Goal: Task Accomplishment & Management: Manage account settings

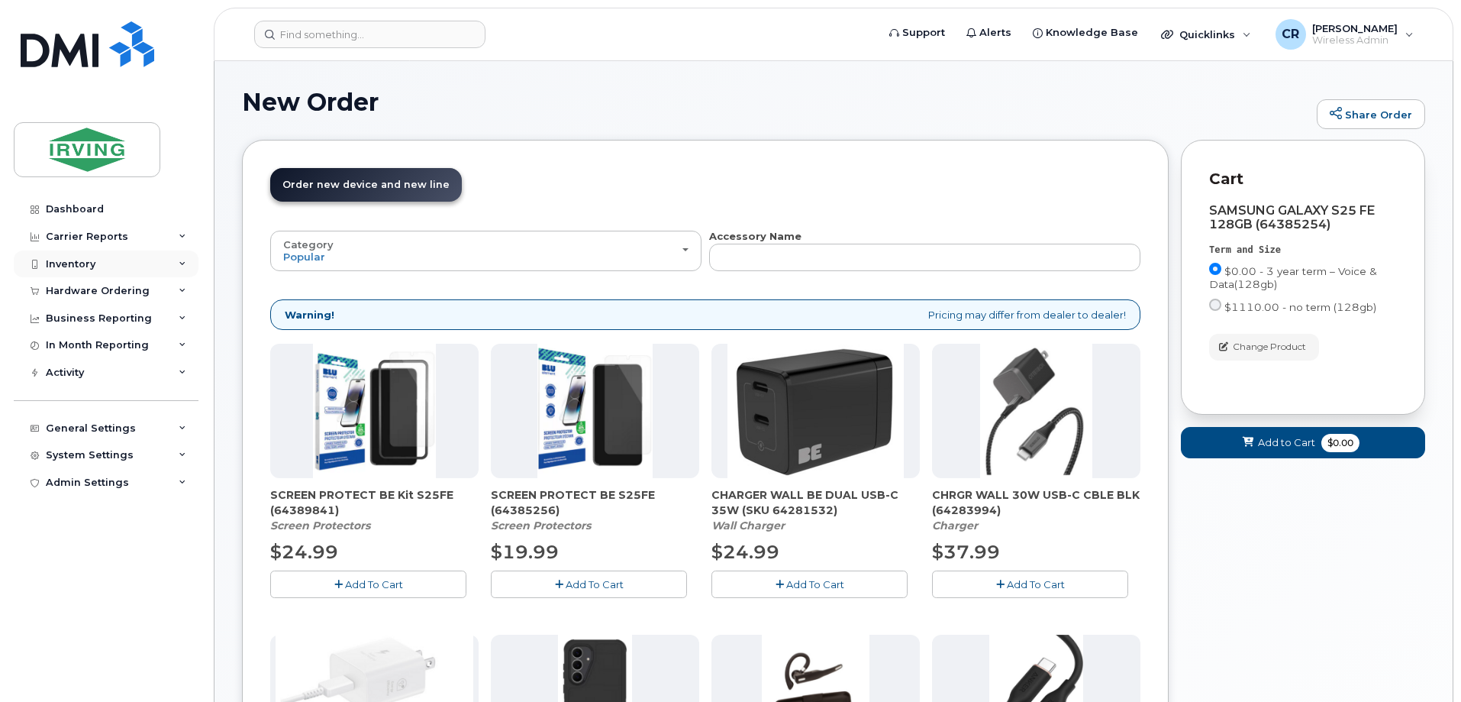
click at [65, 262] on div "Inventory" at bounding box center [71, 264] width 50 height 12
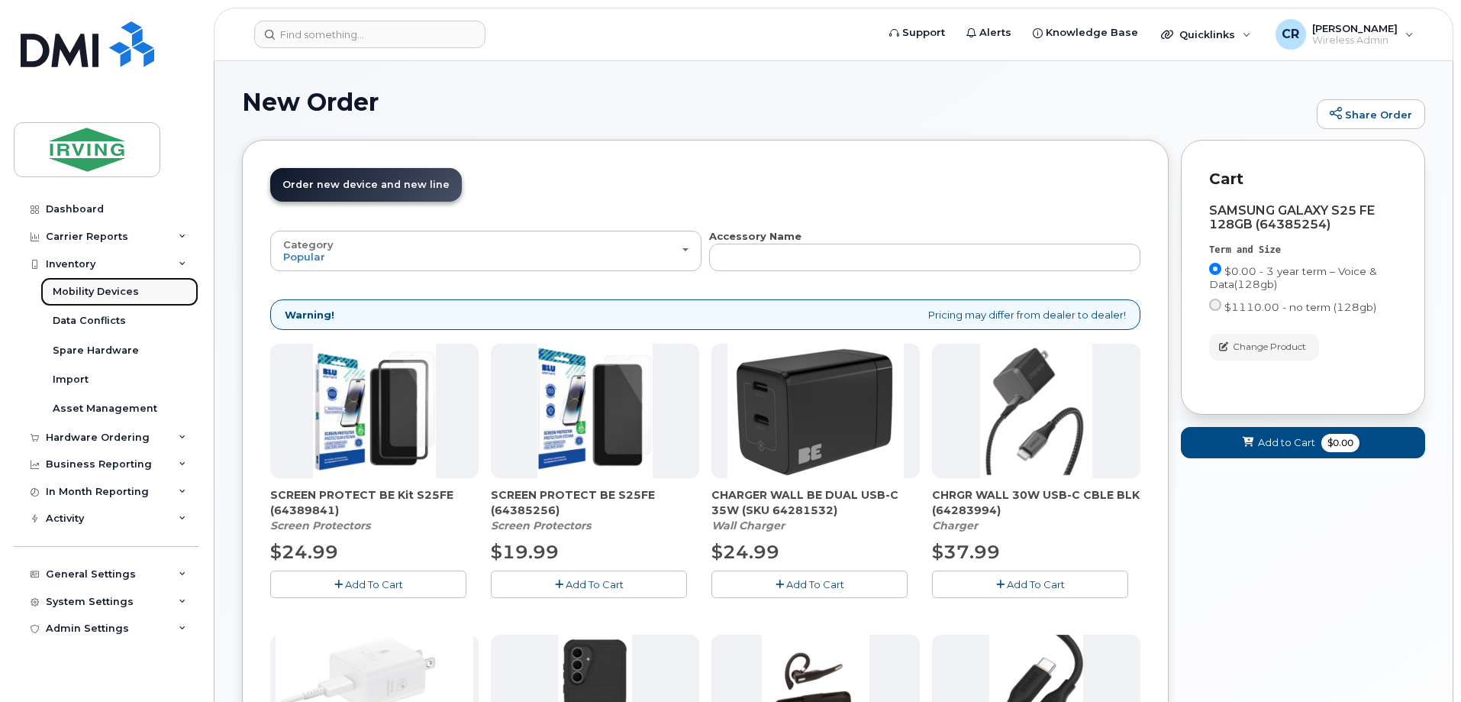
click at [80, 291] on div "Mobility Devices" at bounding box center [96, 292] width 86 height 14
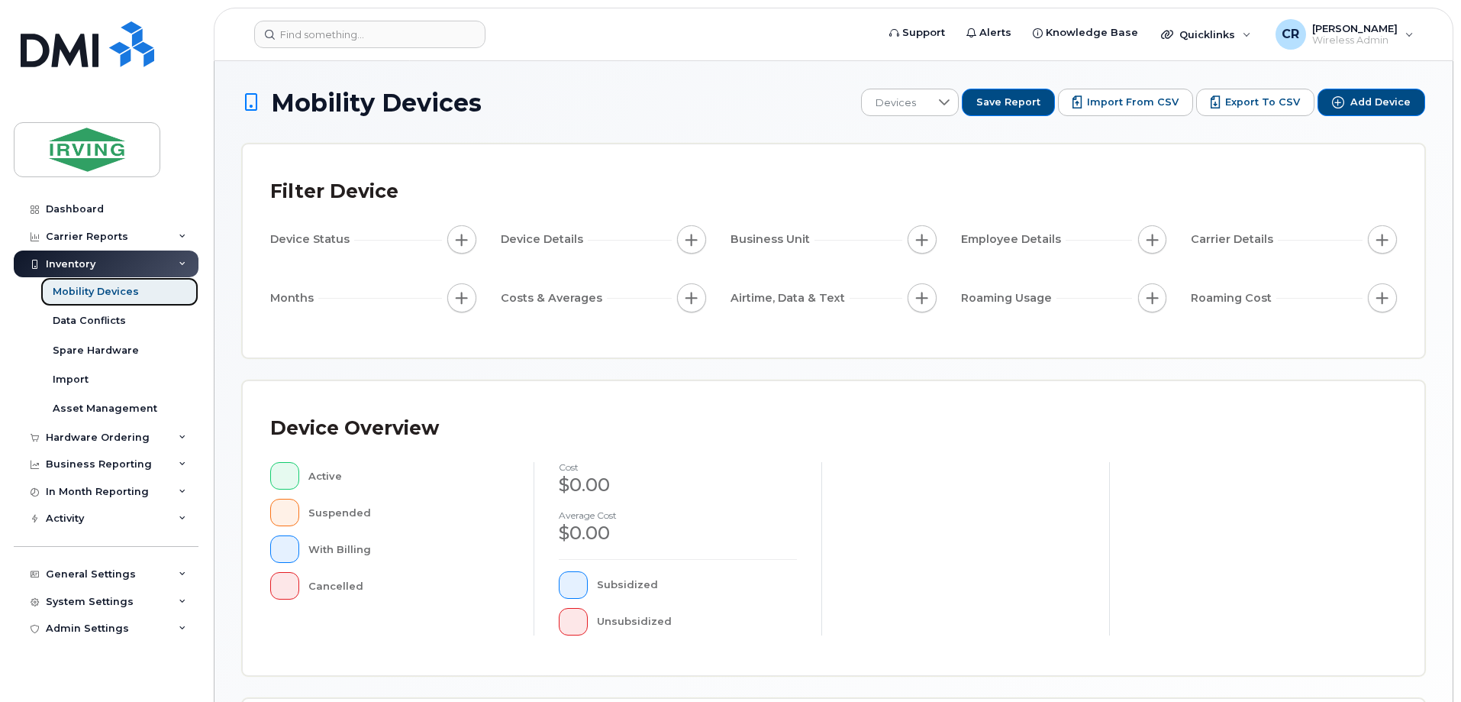
scroll to position [305, 0]
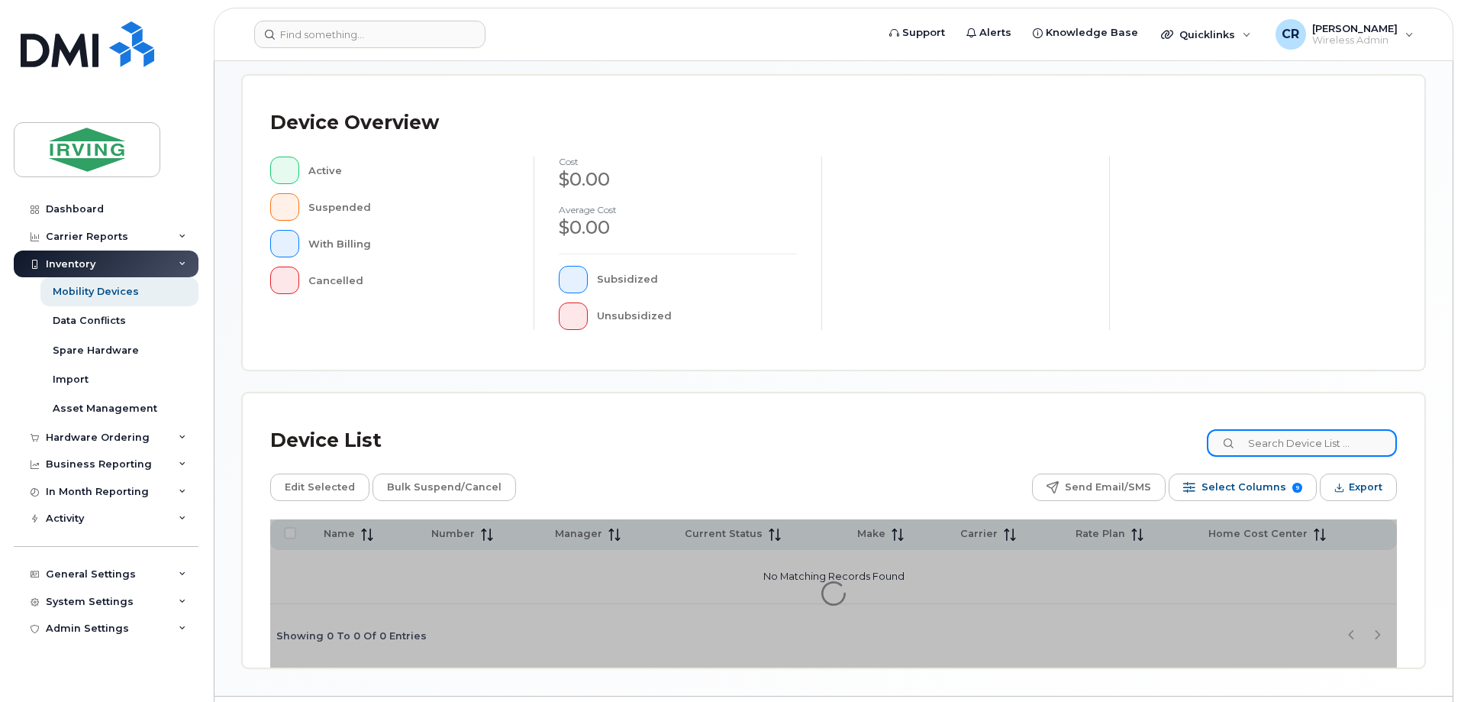
click at [1318, 445] on input at bounding box center [1302, 442] width 190 height 27
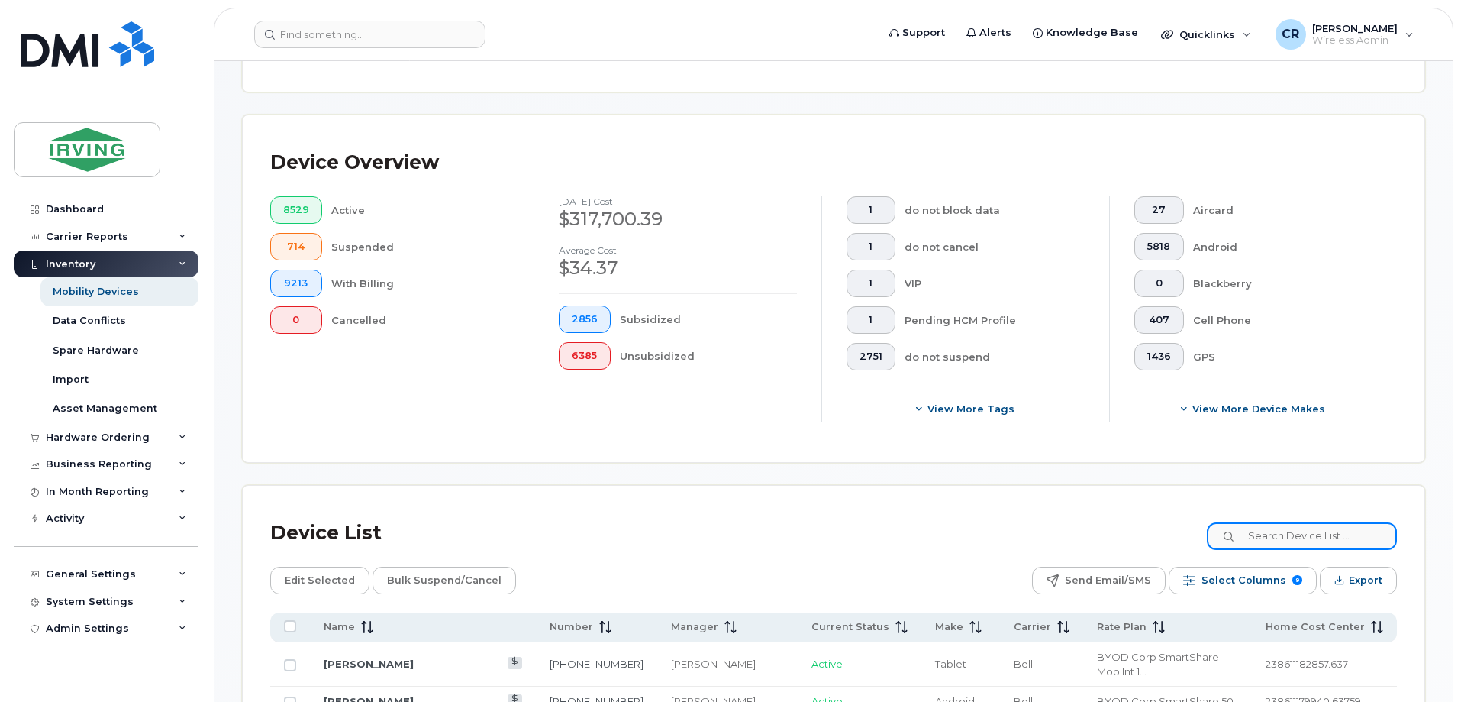
scroll to position [332, 0]
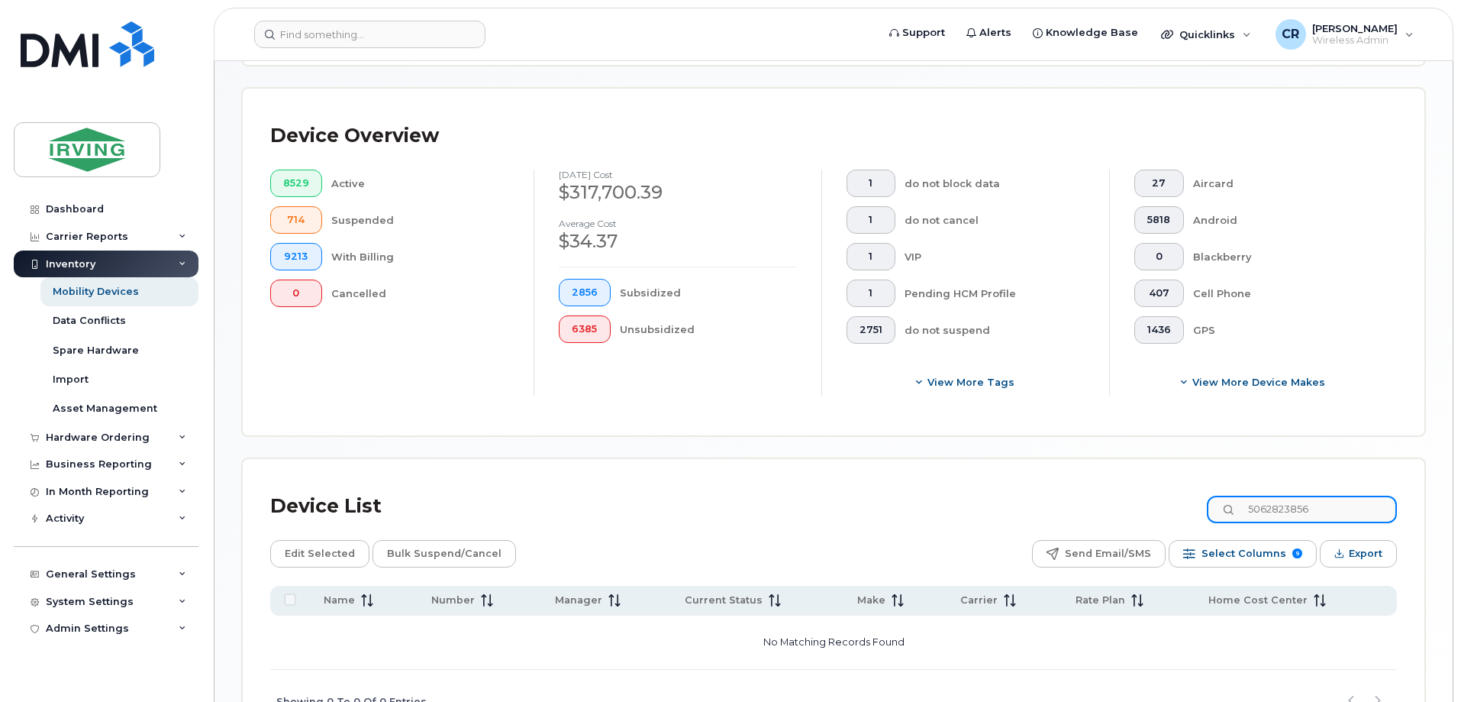
drag, startPoint x: 1355, startPoint y: 497, endPoint x: 1088, endPoint y: 495, distance: 267.2
click at [1088, 495] on div "Device List 5062823856" at bounding box center [833, 506] width 1127 height 40
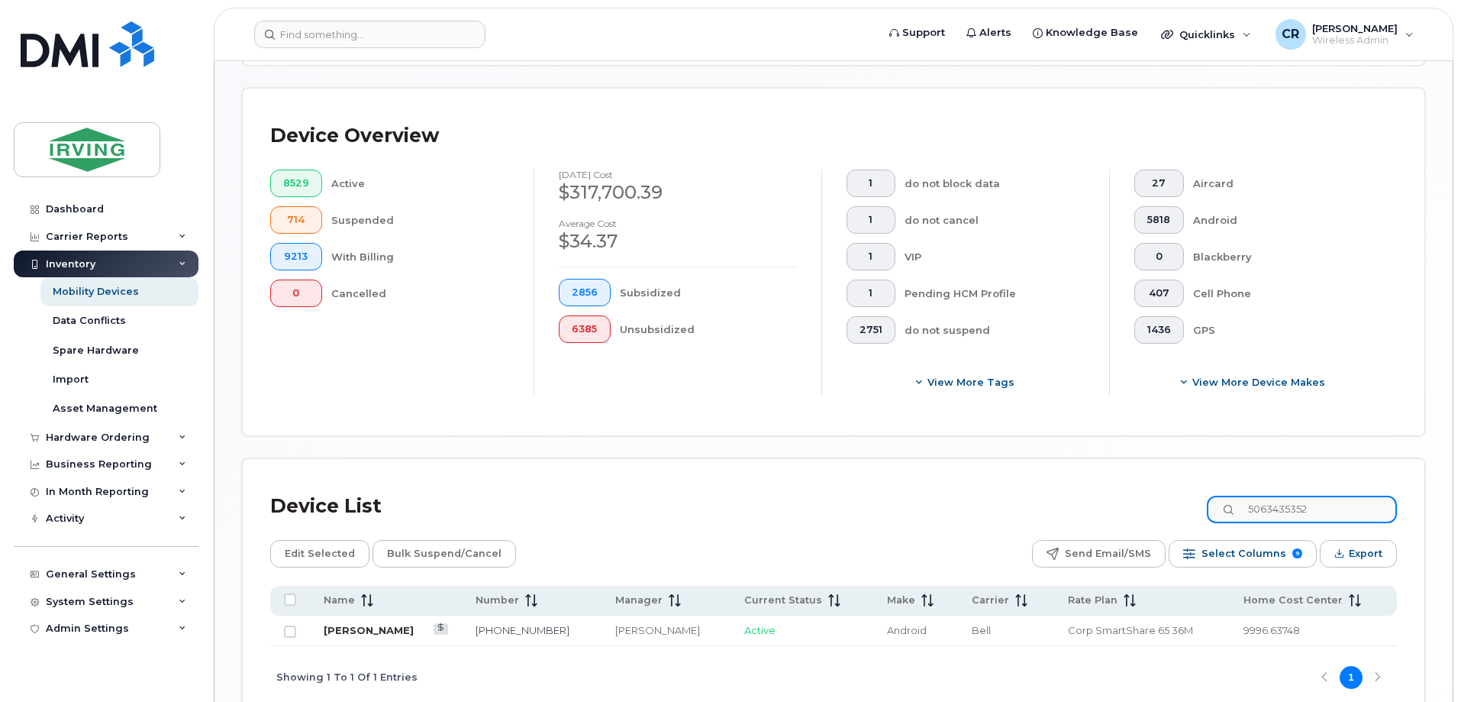
type input "5063435352"
click at [370, 624] on link "Asad Masood" at bounding box center [369, 630] width 90 height 12
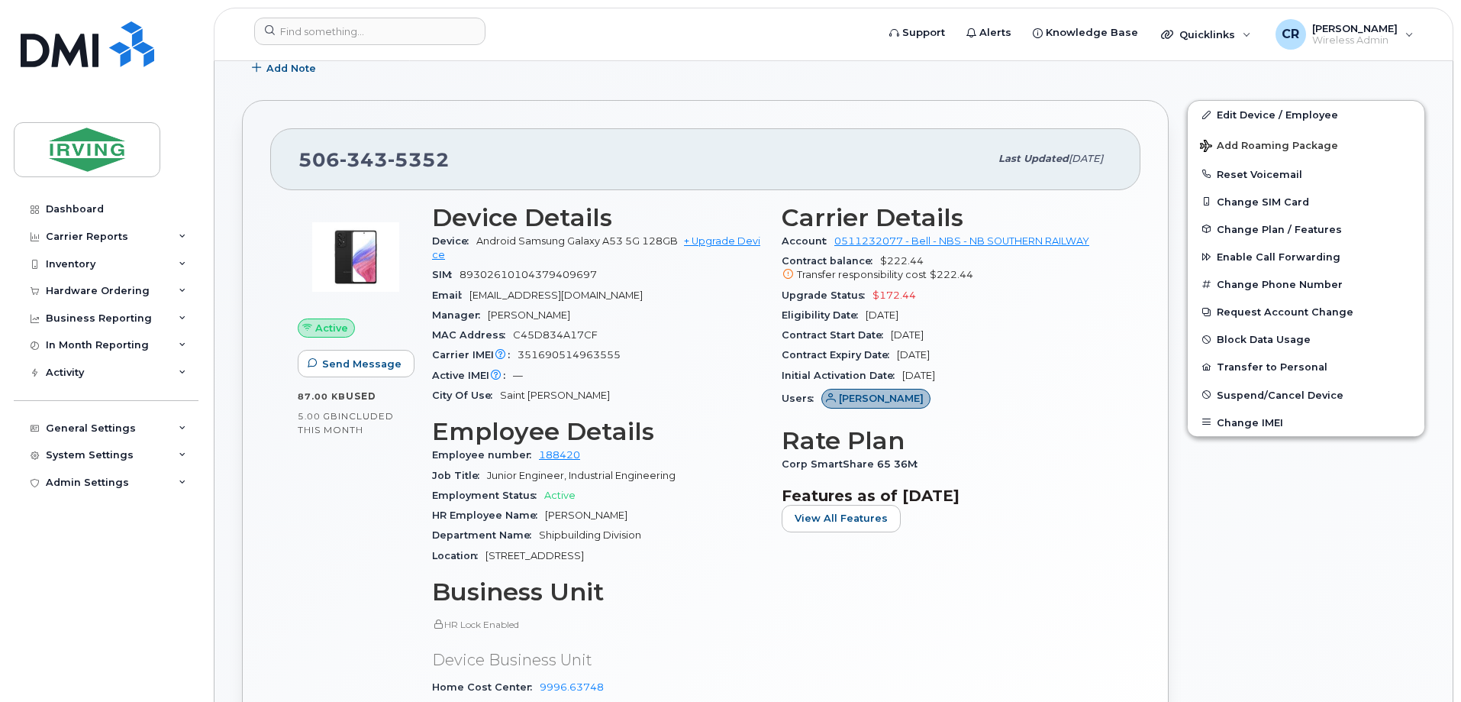
scroll to position [153, 0]
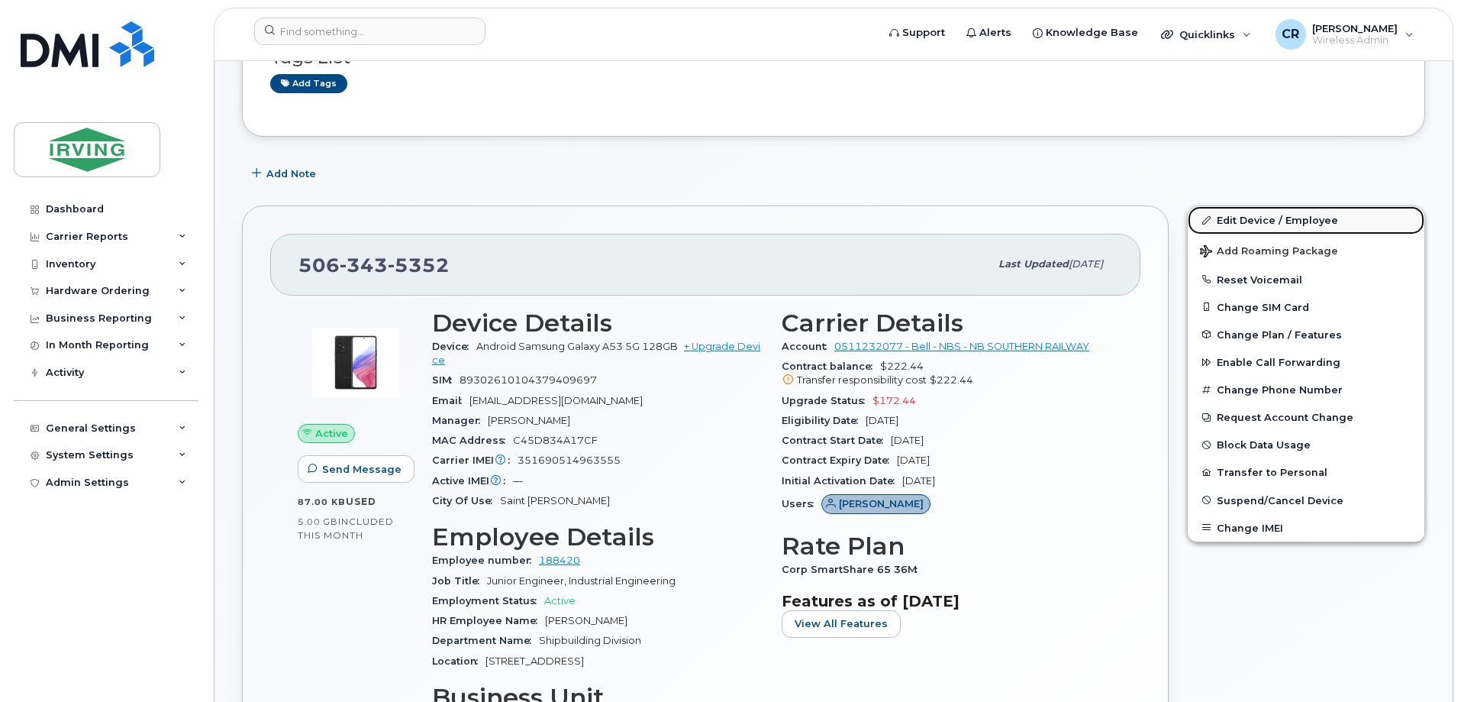
click at [1293, 219] on link "Edit Device / Employee" at bounding box center [1306, 219] width 237 height 27
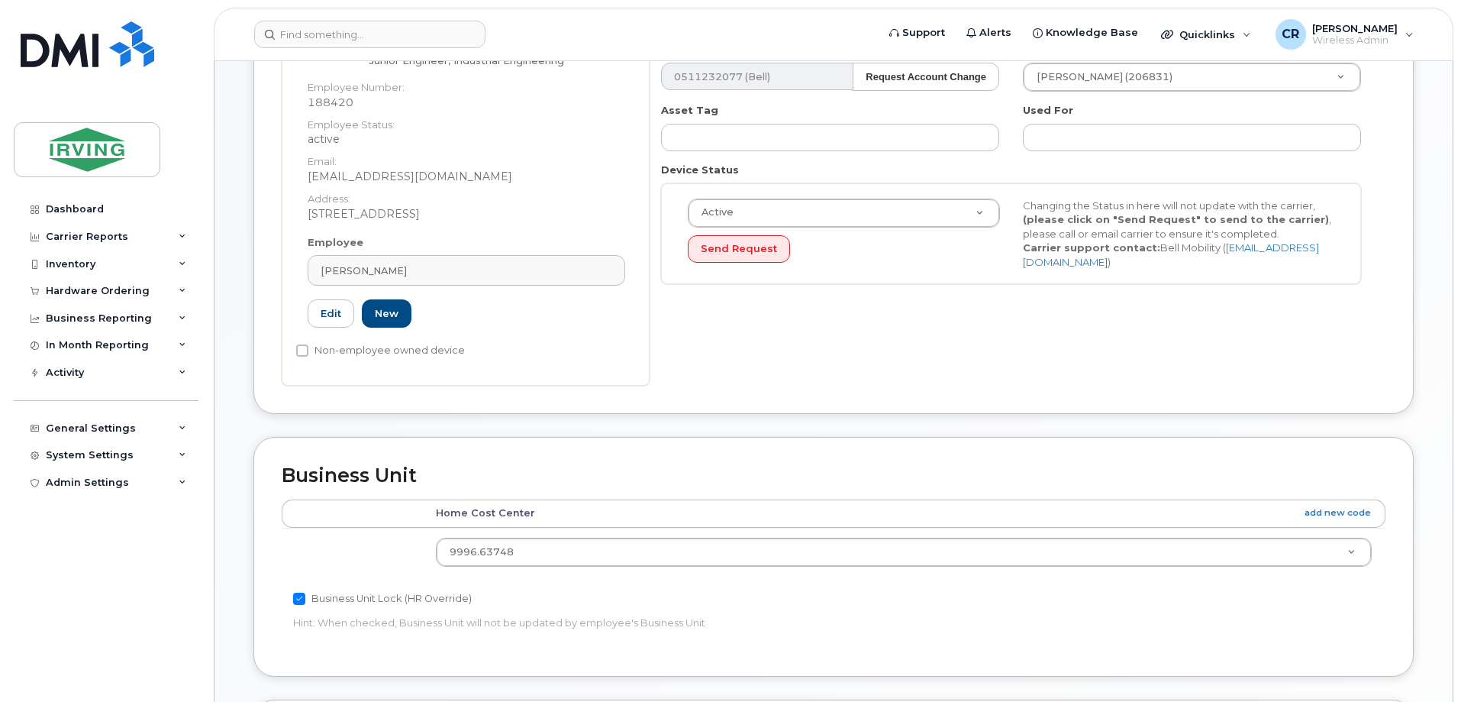
scroll to position [305, 0]
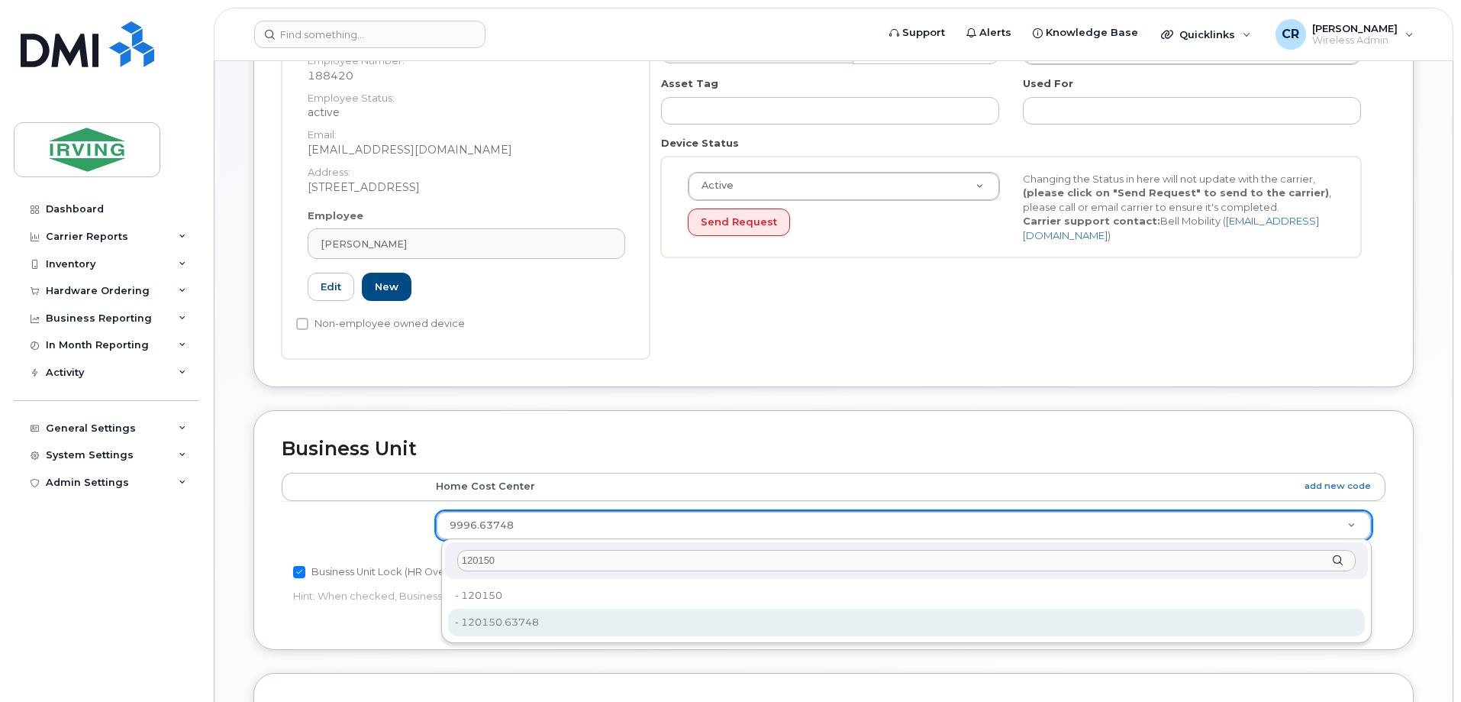
type input "120150"
type input "4316485"
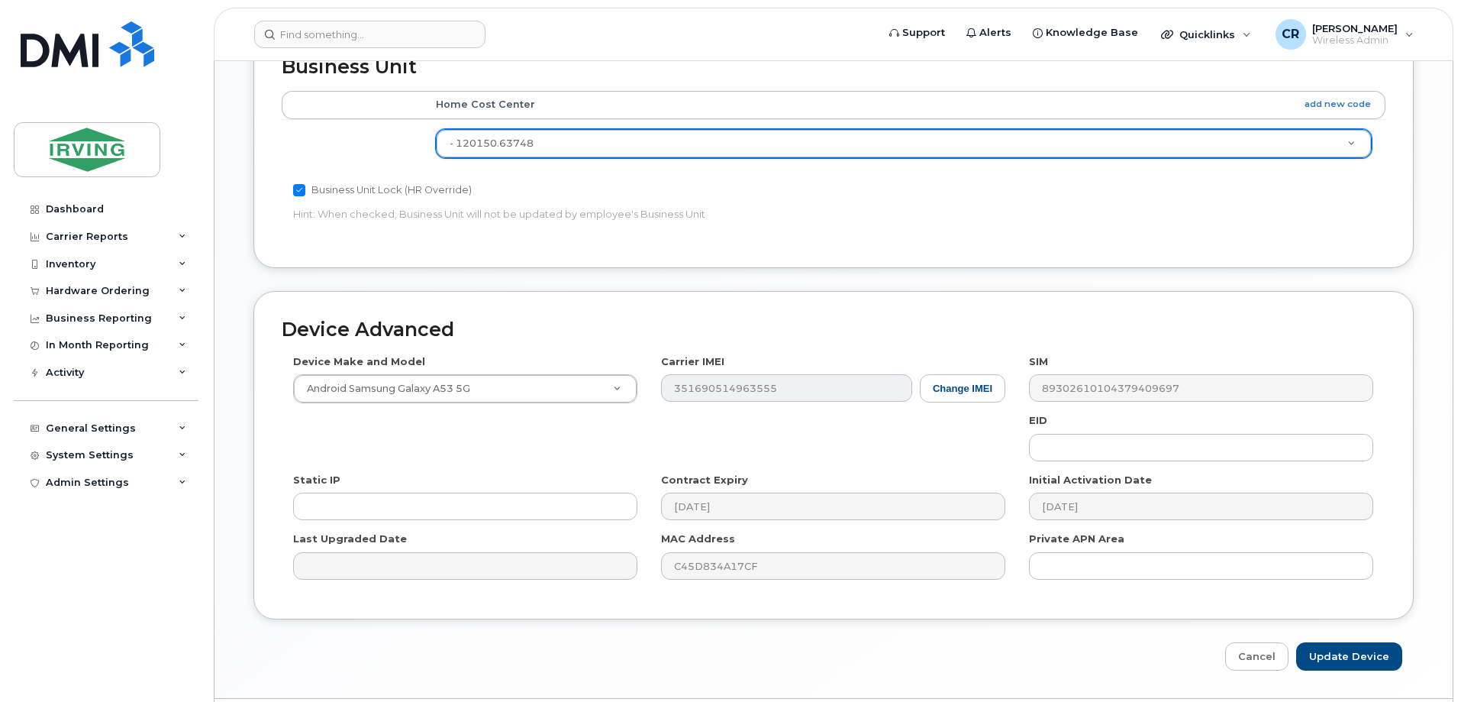
scroll to position [732, 0]
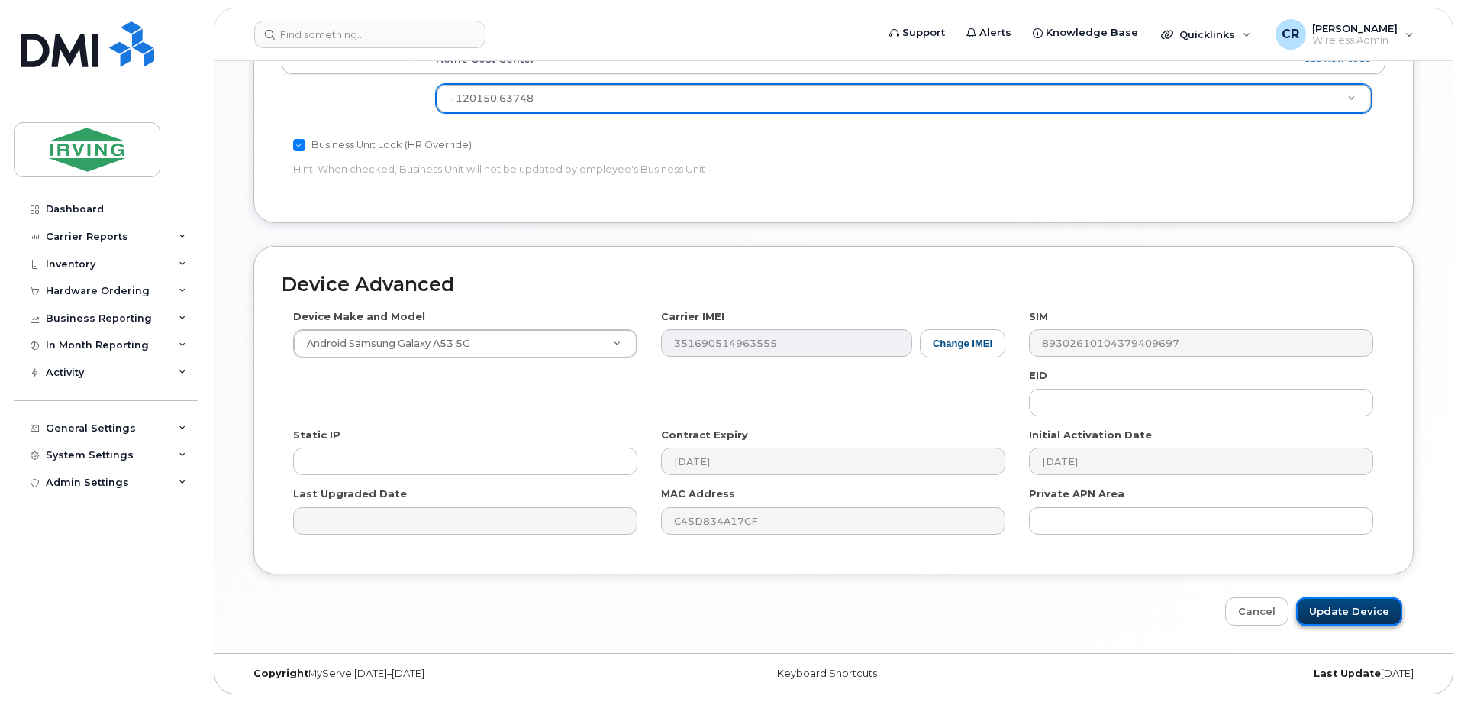
click at [1360, 613] on input "Update Device" at bounding box center [1349, 611] width 106 height 28
type input "Saving..."
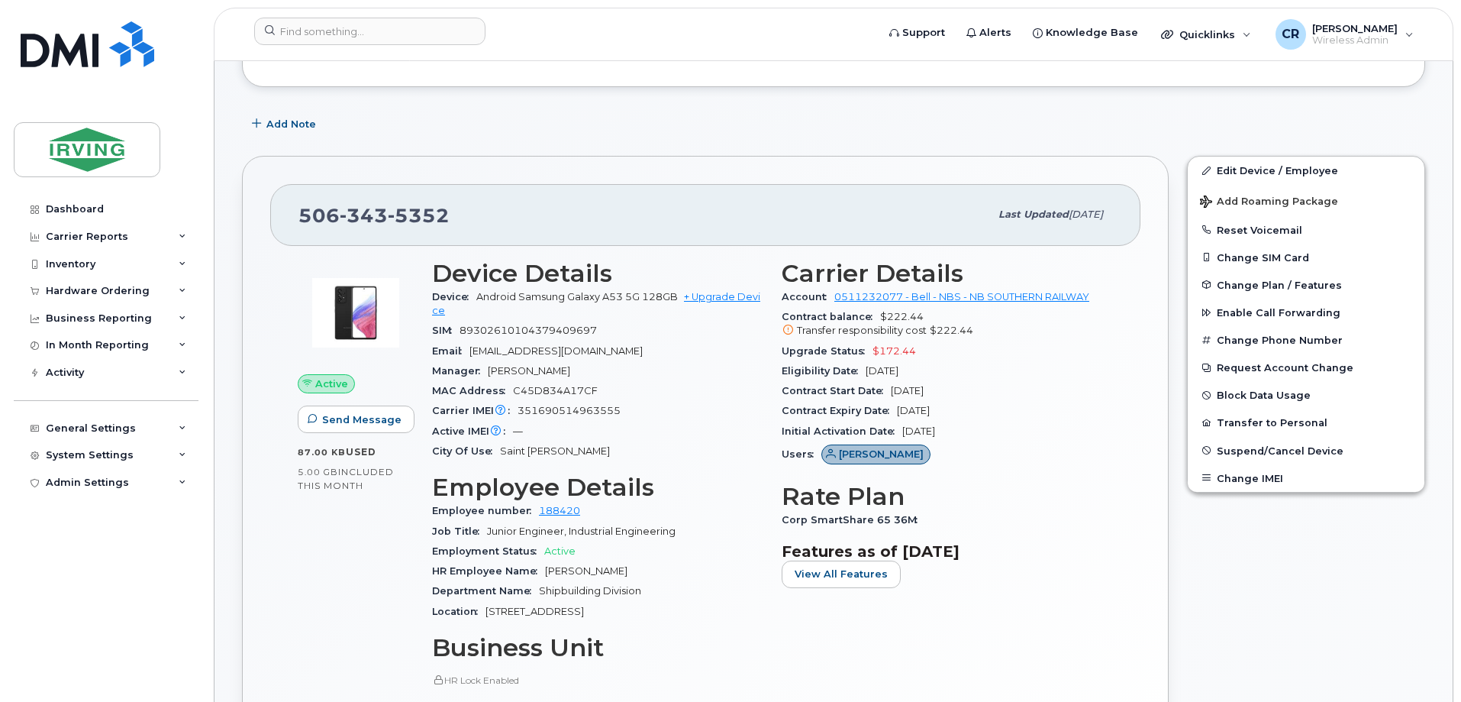
scroll to position [229, 0]
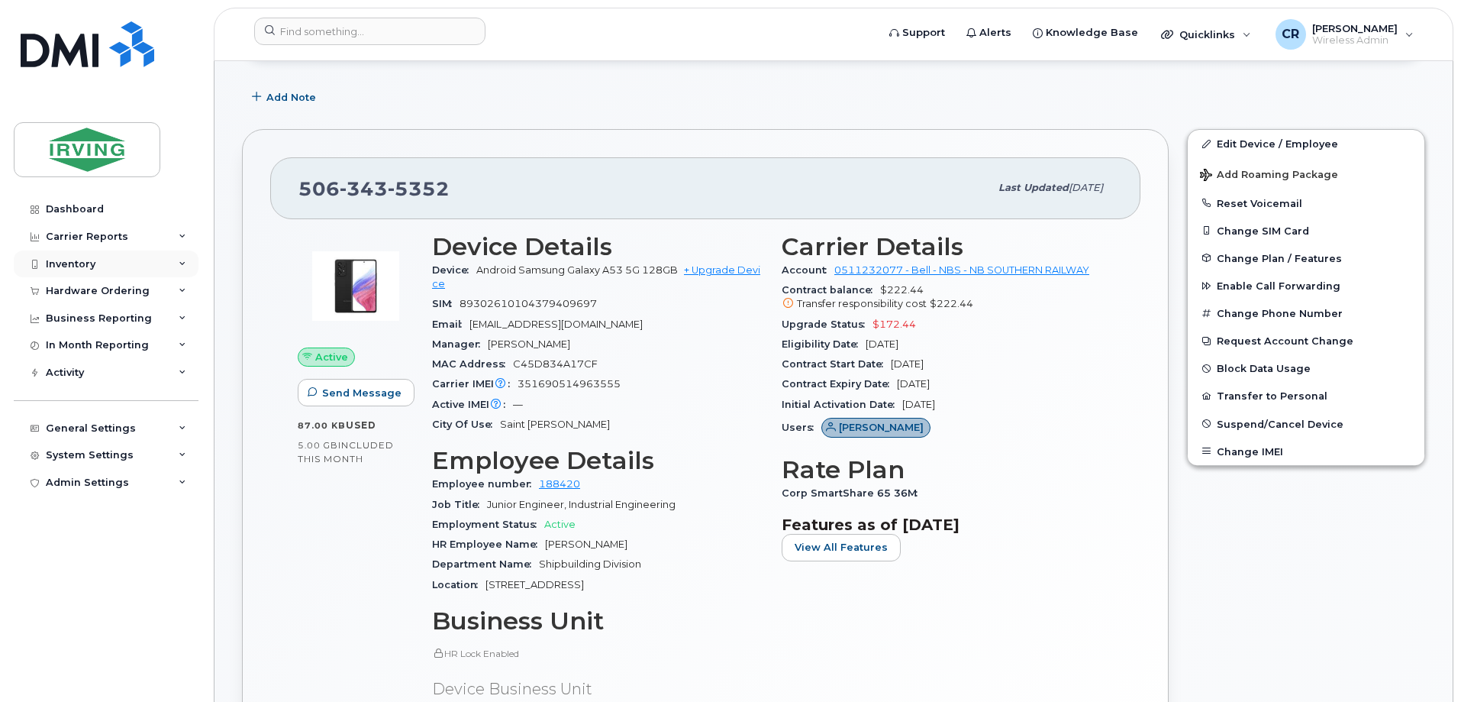
click at [77, 263] on div "Inventory" at bounding box center [71, 264] width 50 height 12
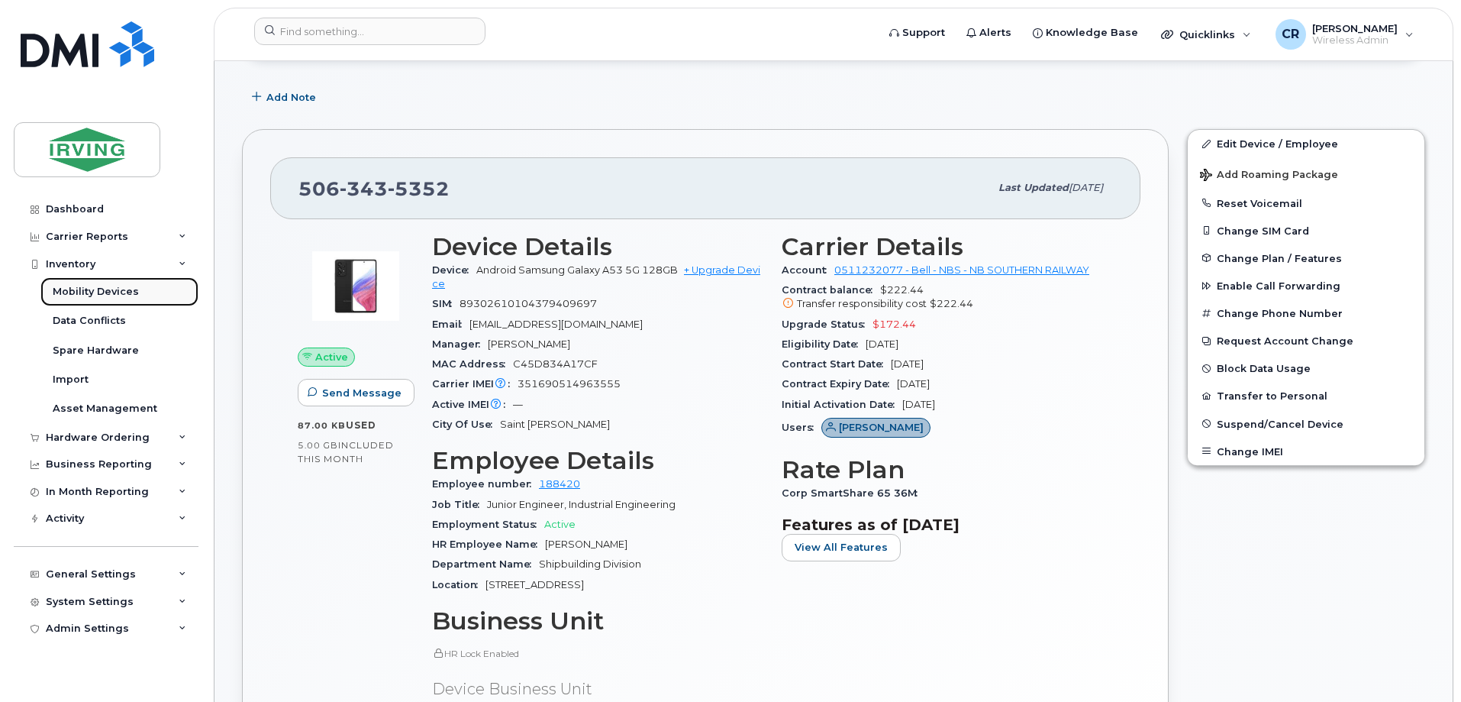
click at [84, 296] on div "Mobility Devices" at bounding box center [96, 292] width 86 height 14
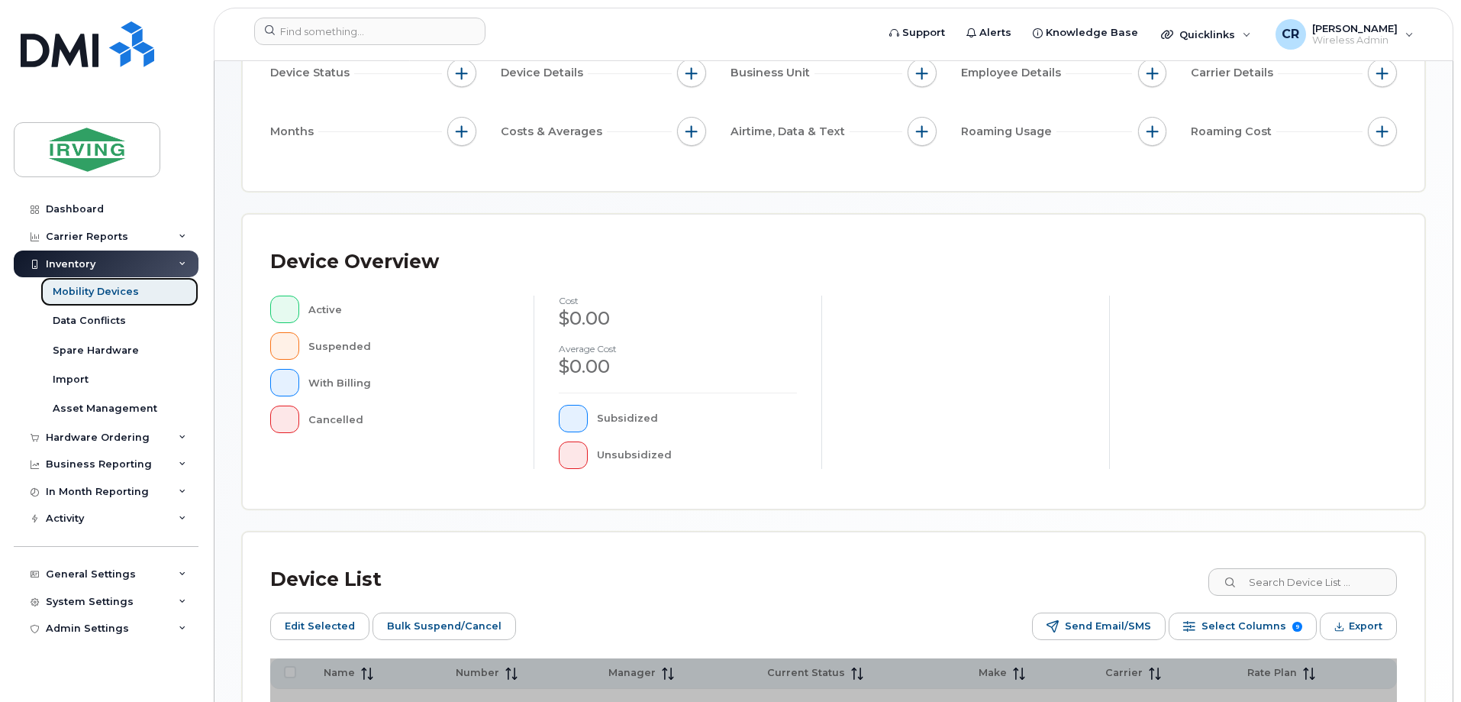
scroll to position [229, 0]
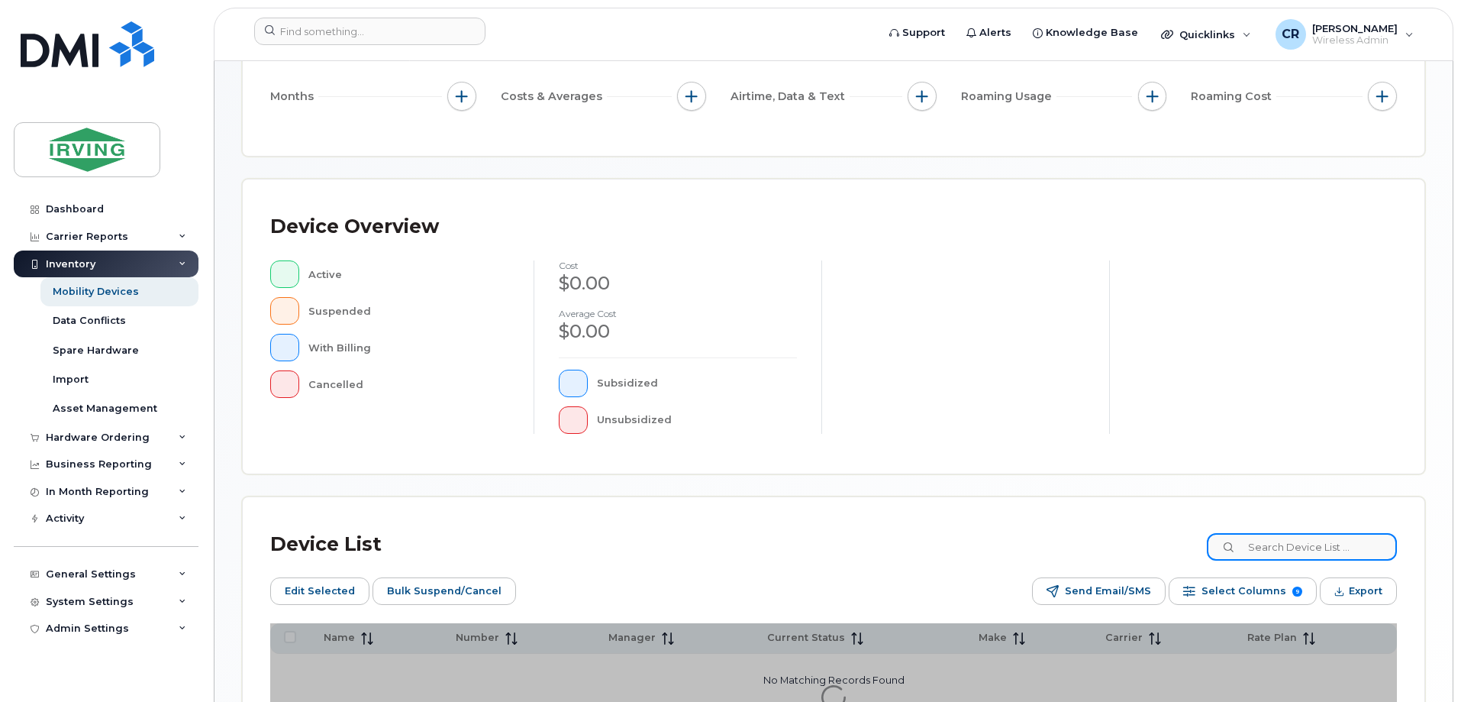
click at [1319, 549] on input at bounding box center [1302, 546] width 190 height 27
paste input "5062713758"
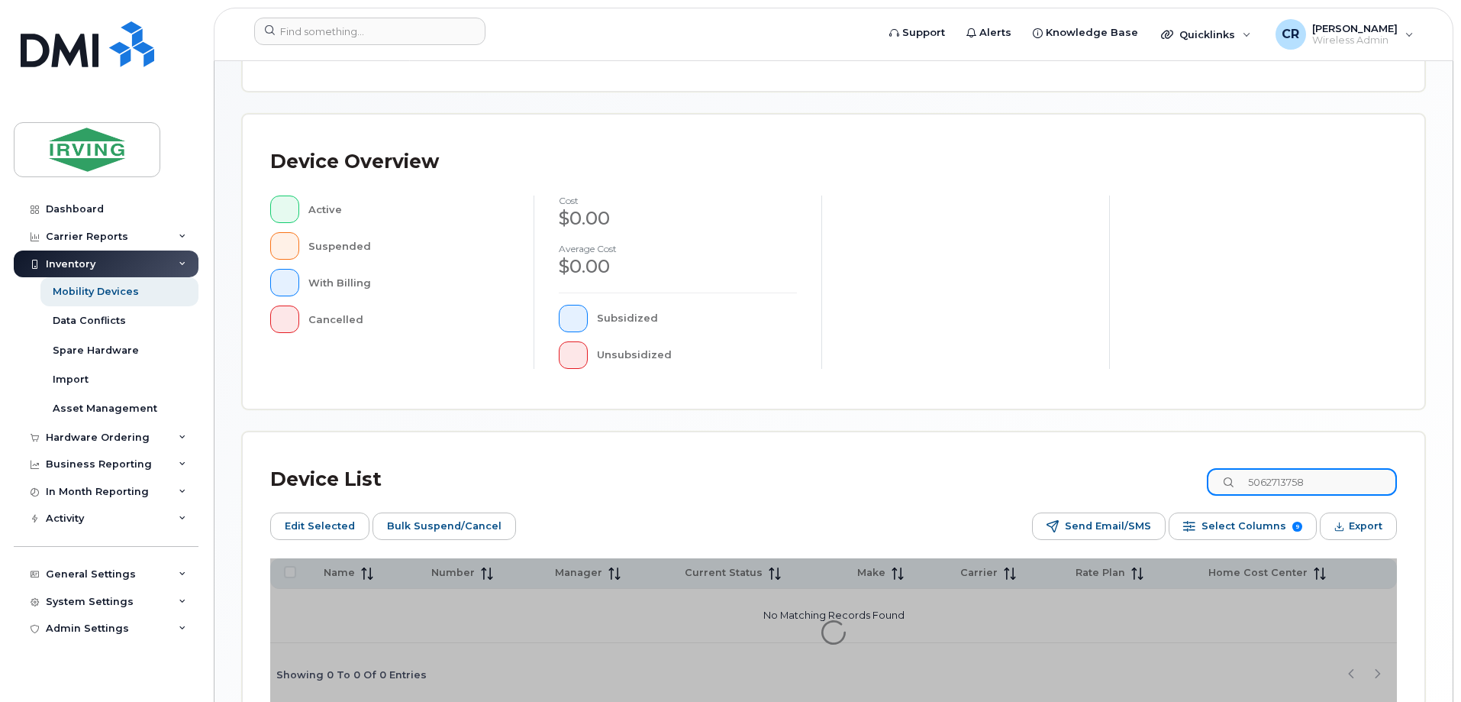
scroll to position [376, 0]
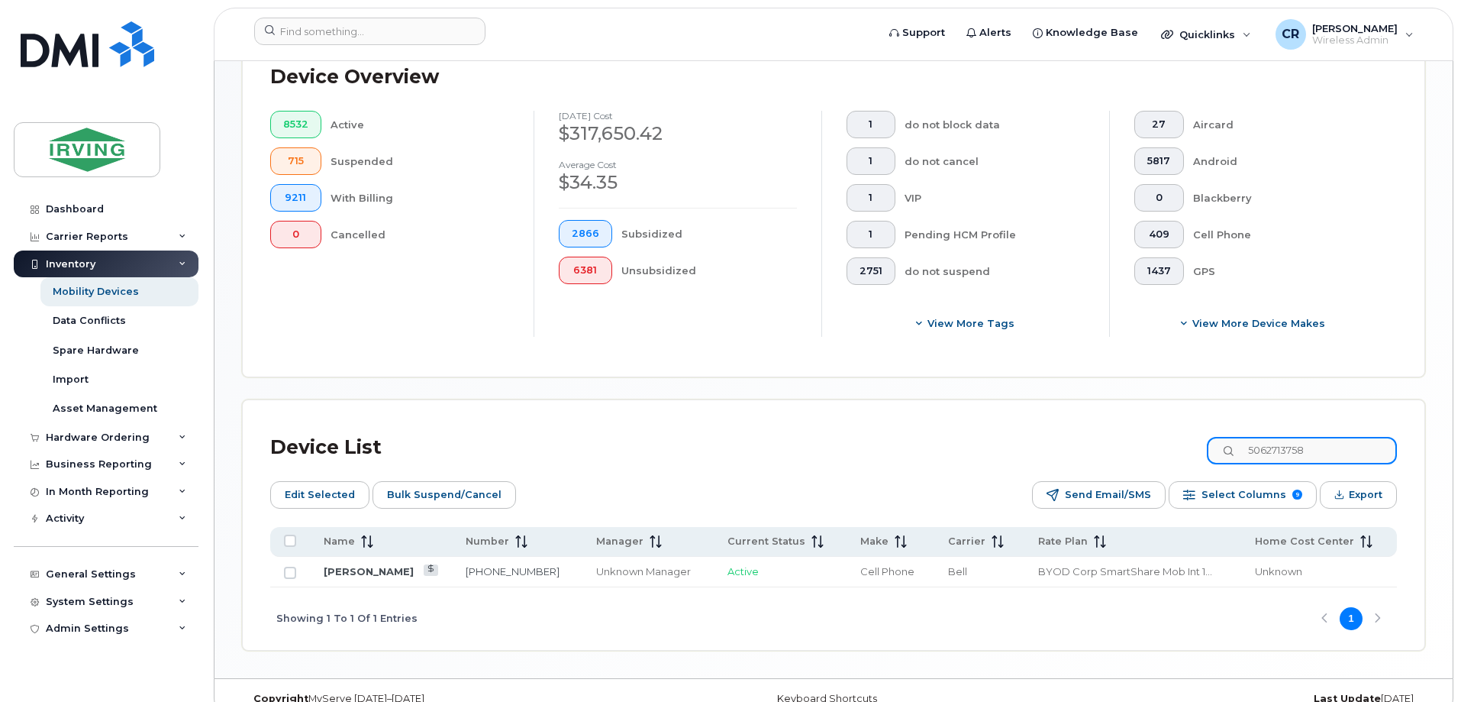
scroll to position [431, 0]
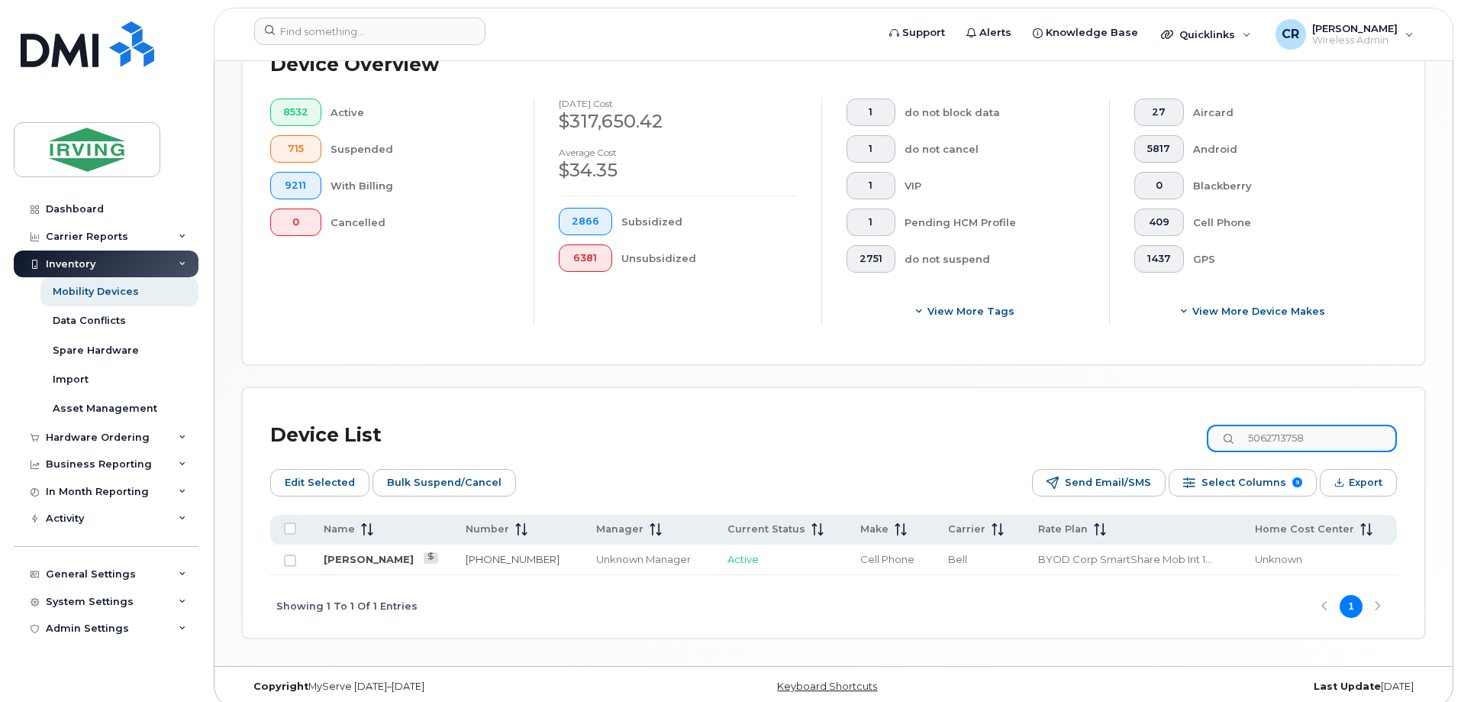
type input "5062713758"
click at [367, 553] on link "[PERSON_NAME]" at bounding box center [369, 559] width 90 height 12
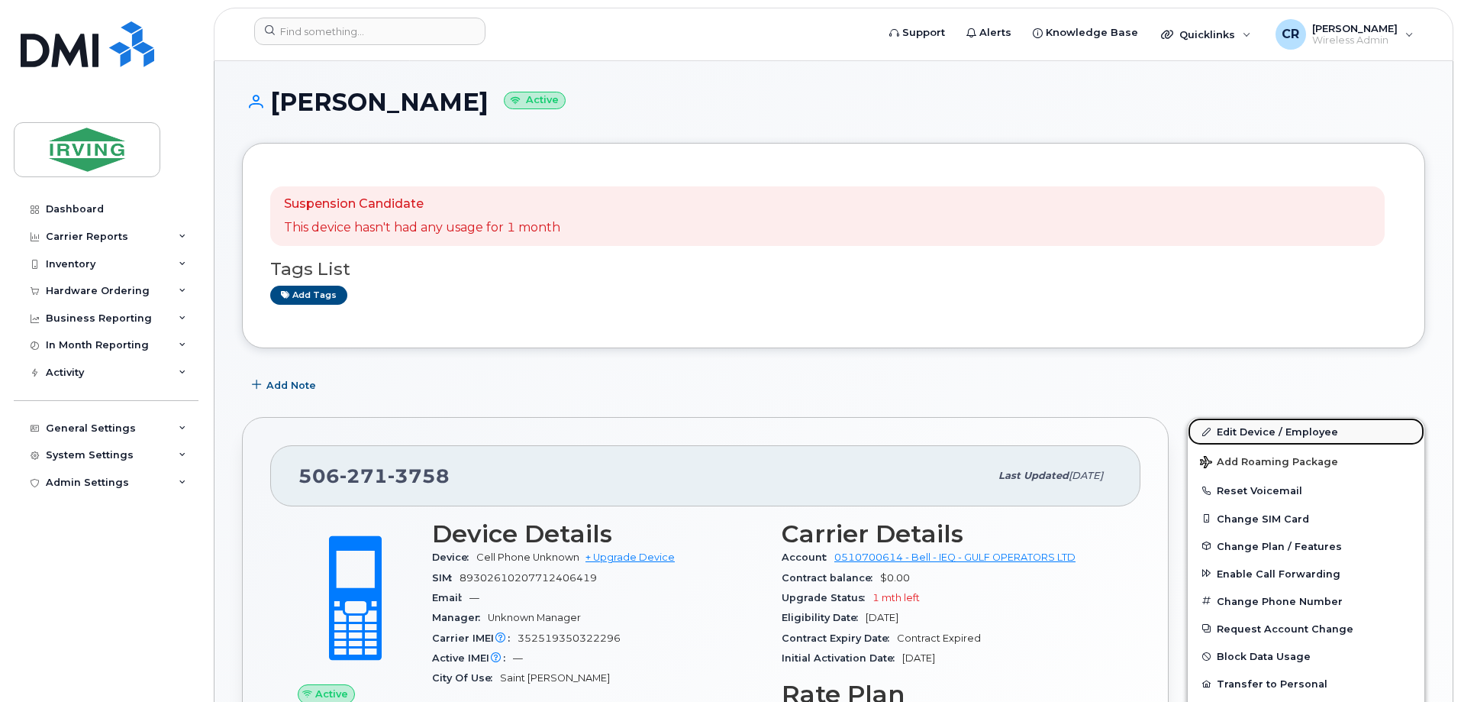
click at [1288, 428] on link "Edit Device / Employee" at bounding box center [1306, 431] width 237 height 27
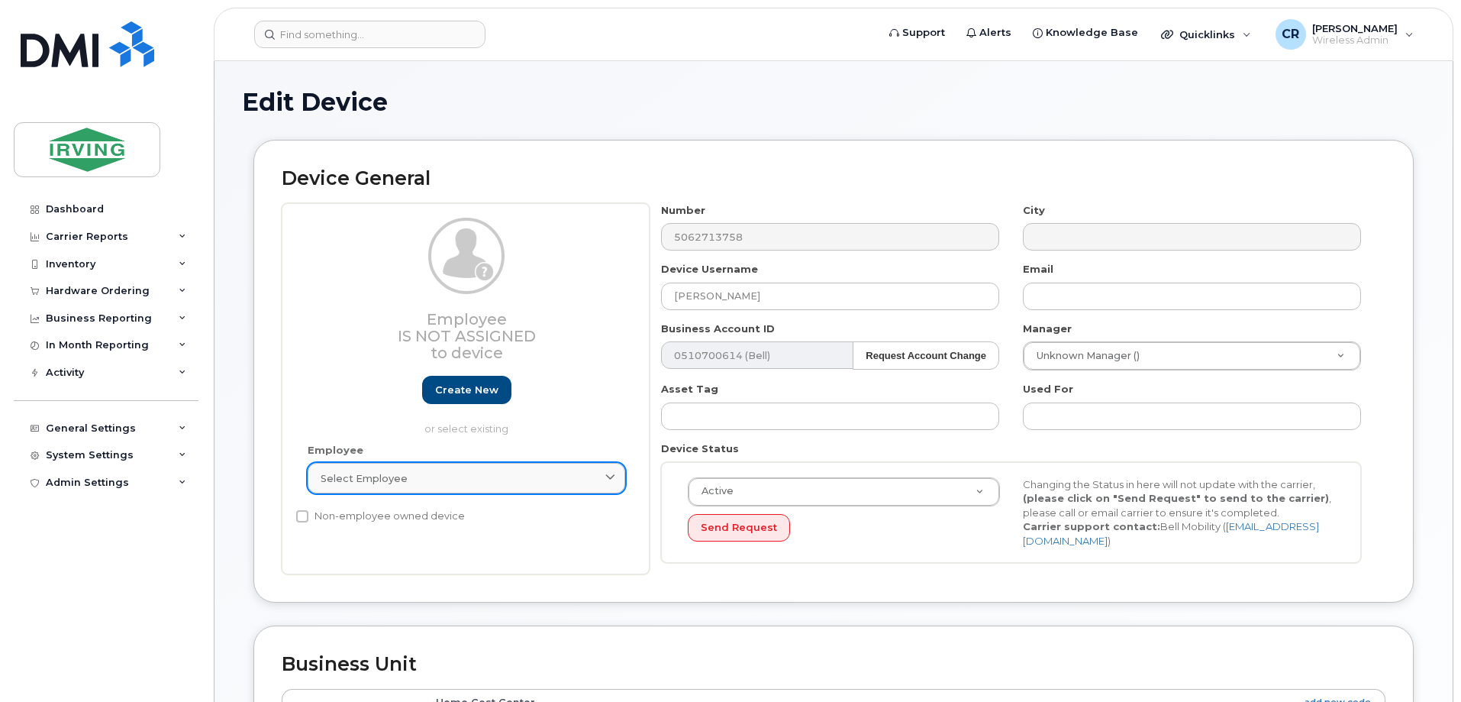
click at [406, 473] on div "Select employee" at bounding box center [467, 478] width 292 height 15
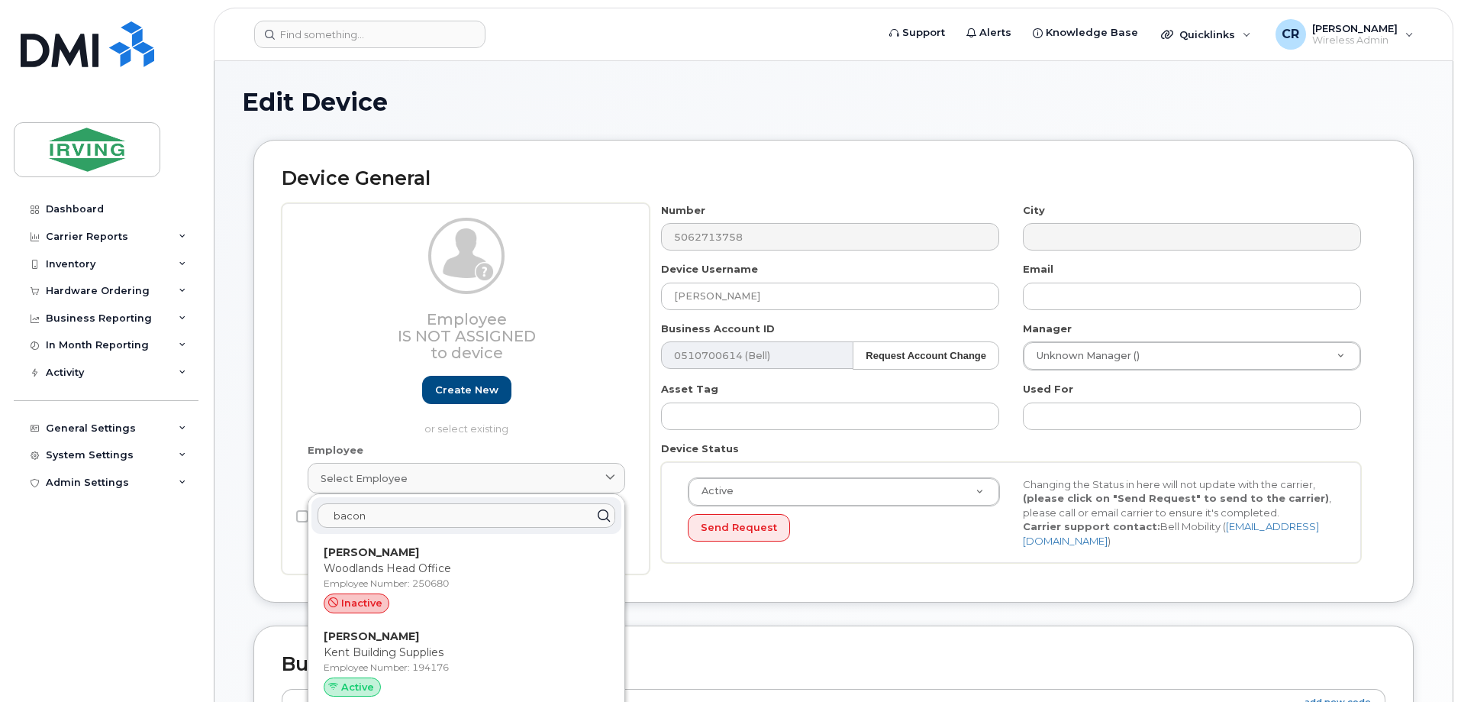
type input "bacon"
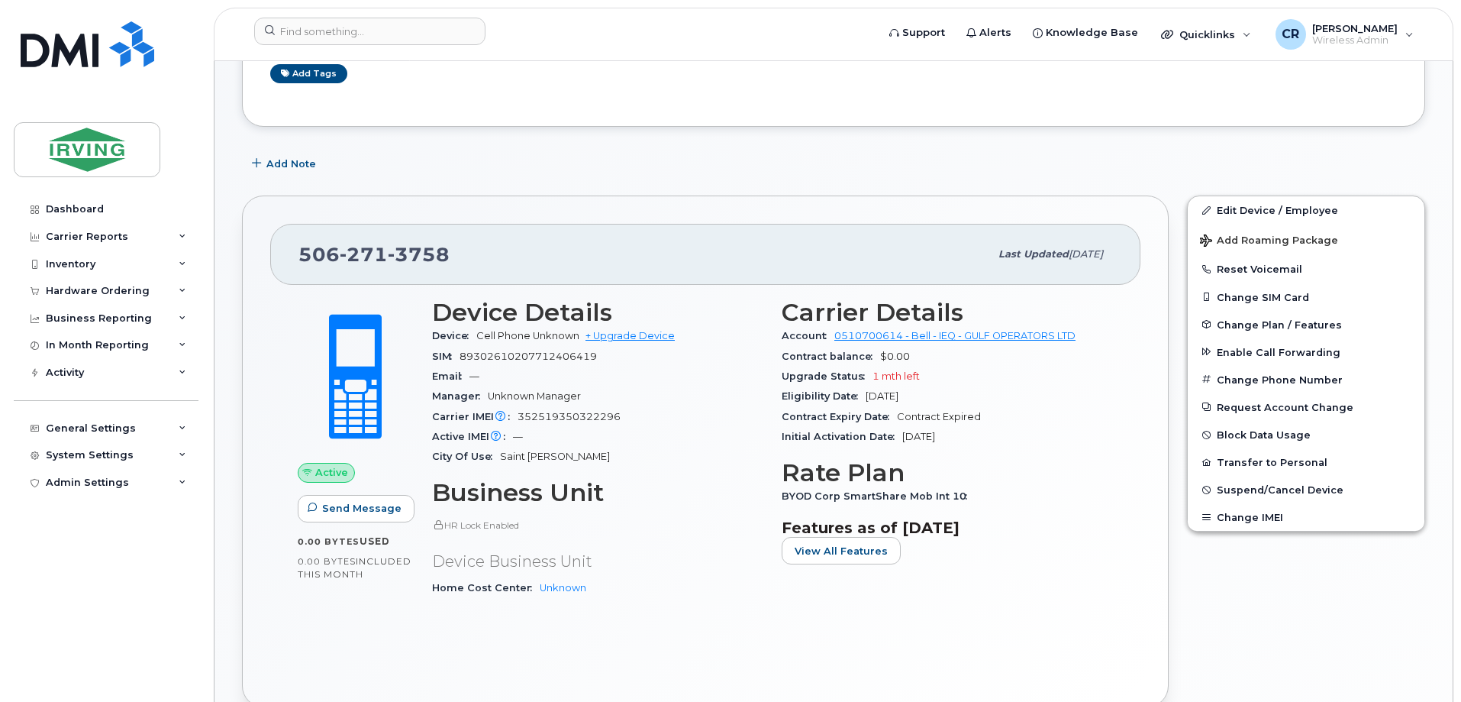
scroll to position [229, 0]
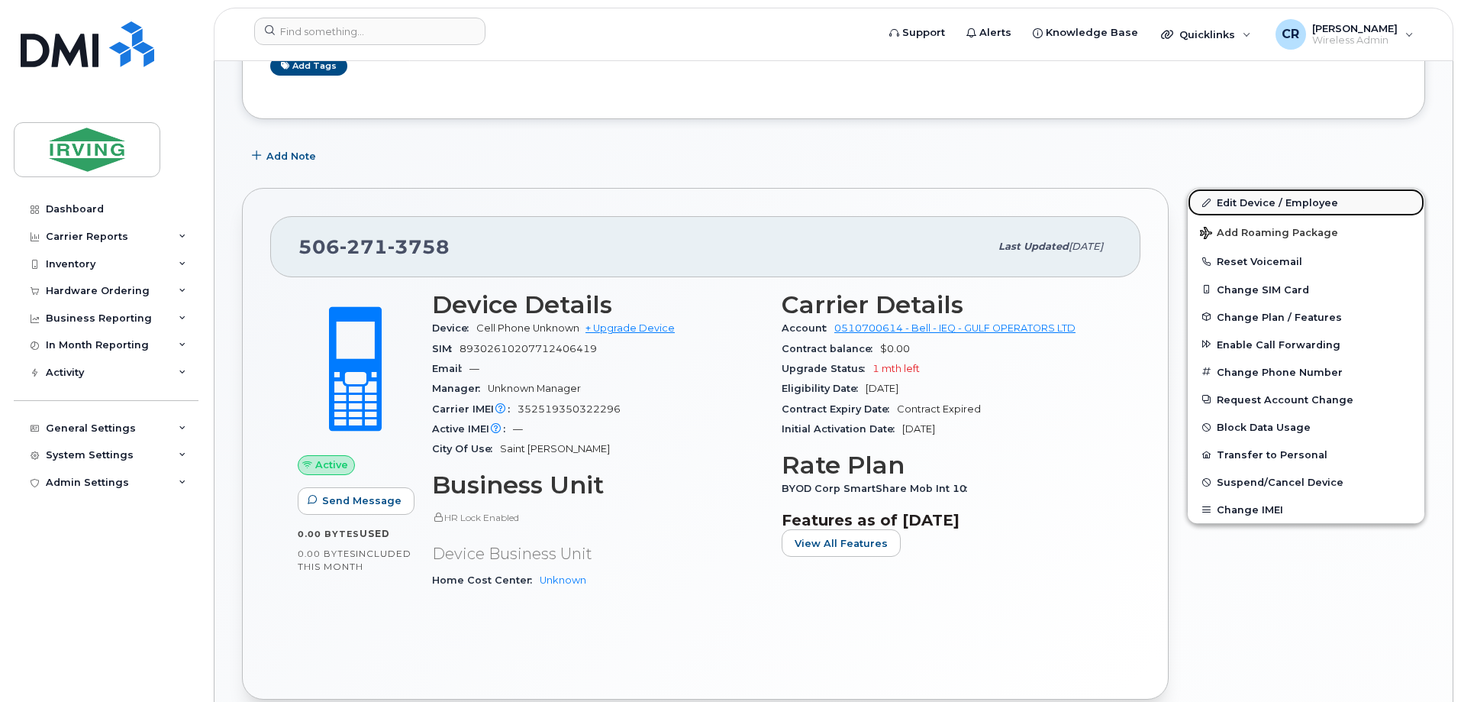
click at [1268, 200] on link "Edit Device / Employee" at bounding box center [1306, 202] width 237 height 27
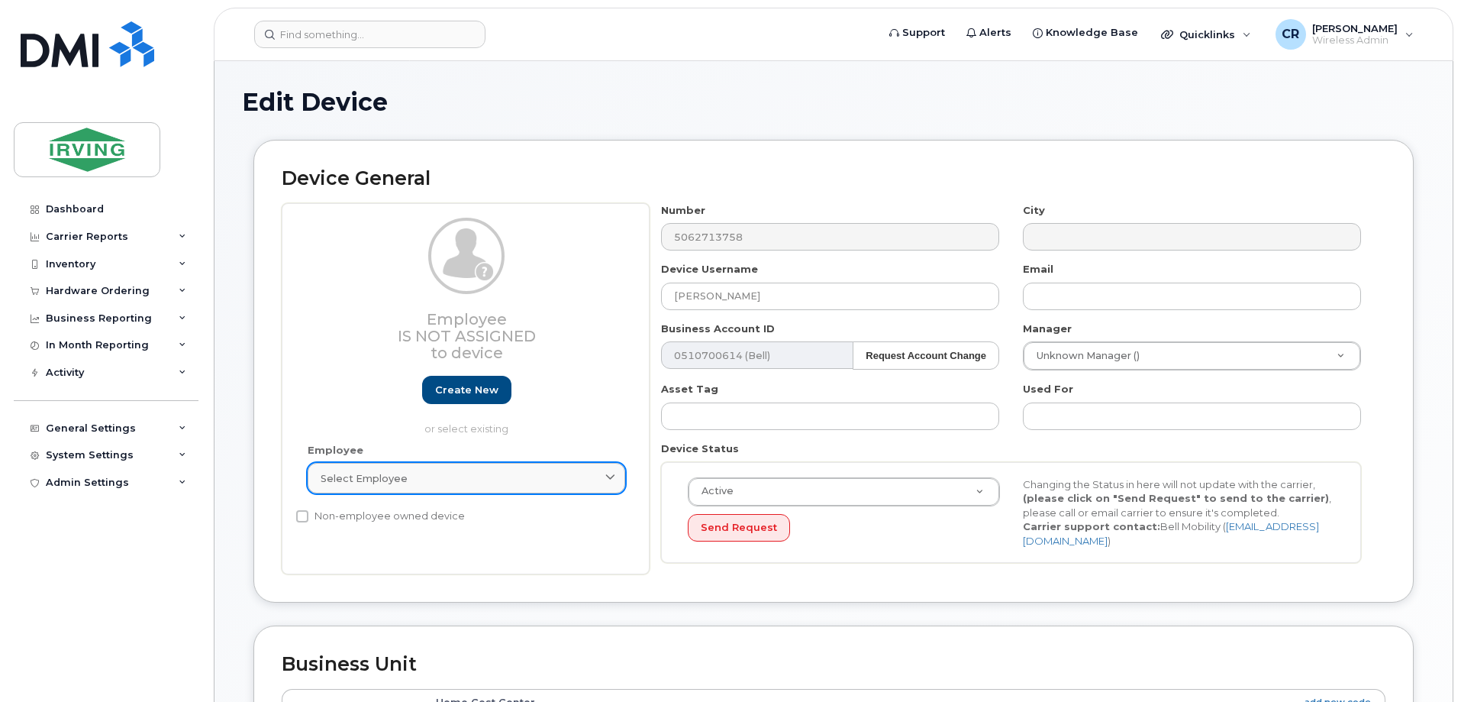
click at [357, 473] on span "Select employee" at bounding box center [364, 478] width 87 height 15
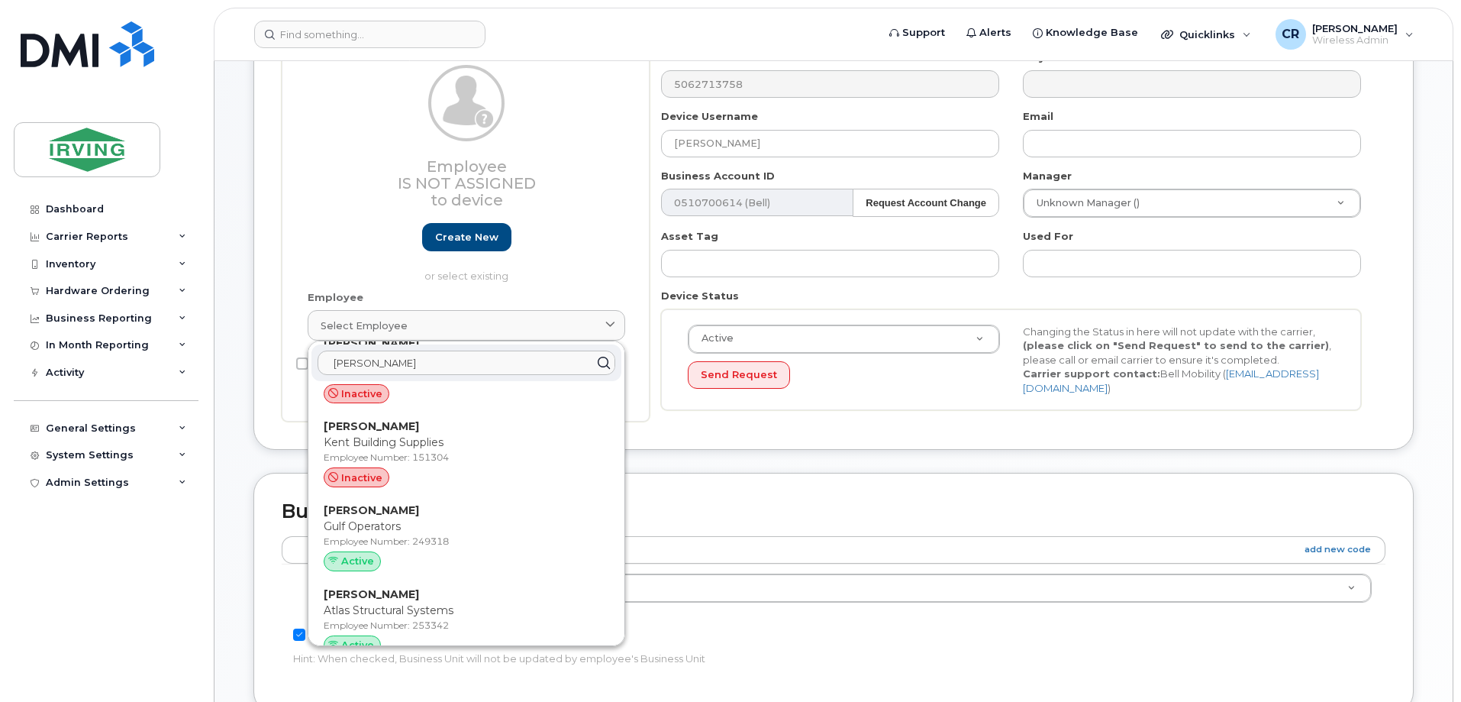
scroll to position [6107, 0]
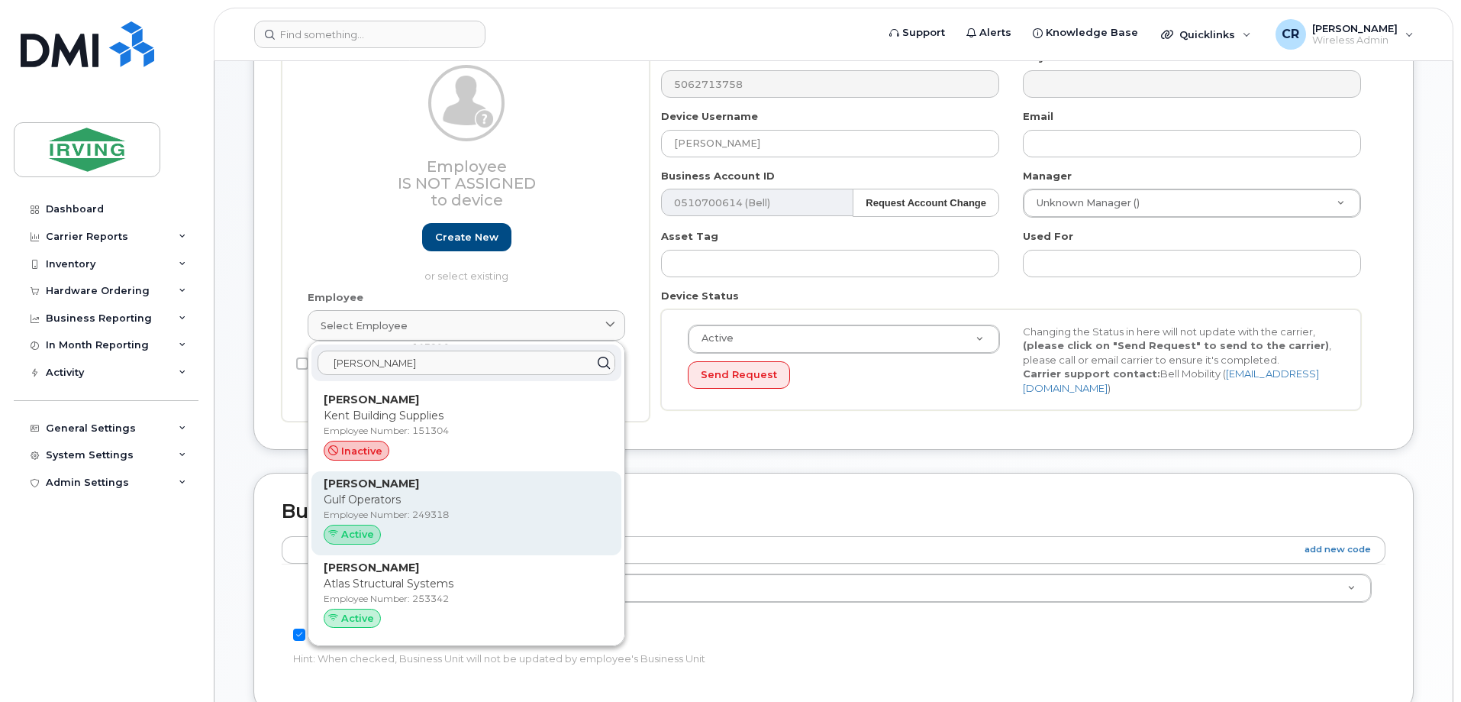
type input "maclean"
click at [350, 490] on p "[PERSON_NAME]" at bounding box center [467, 484] width 286 height 16
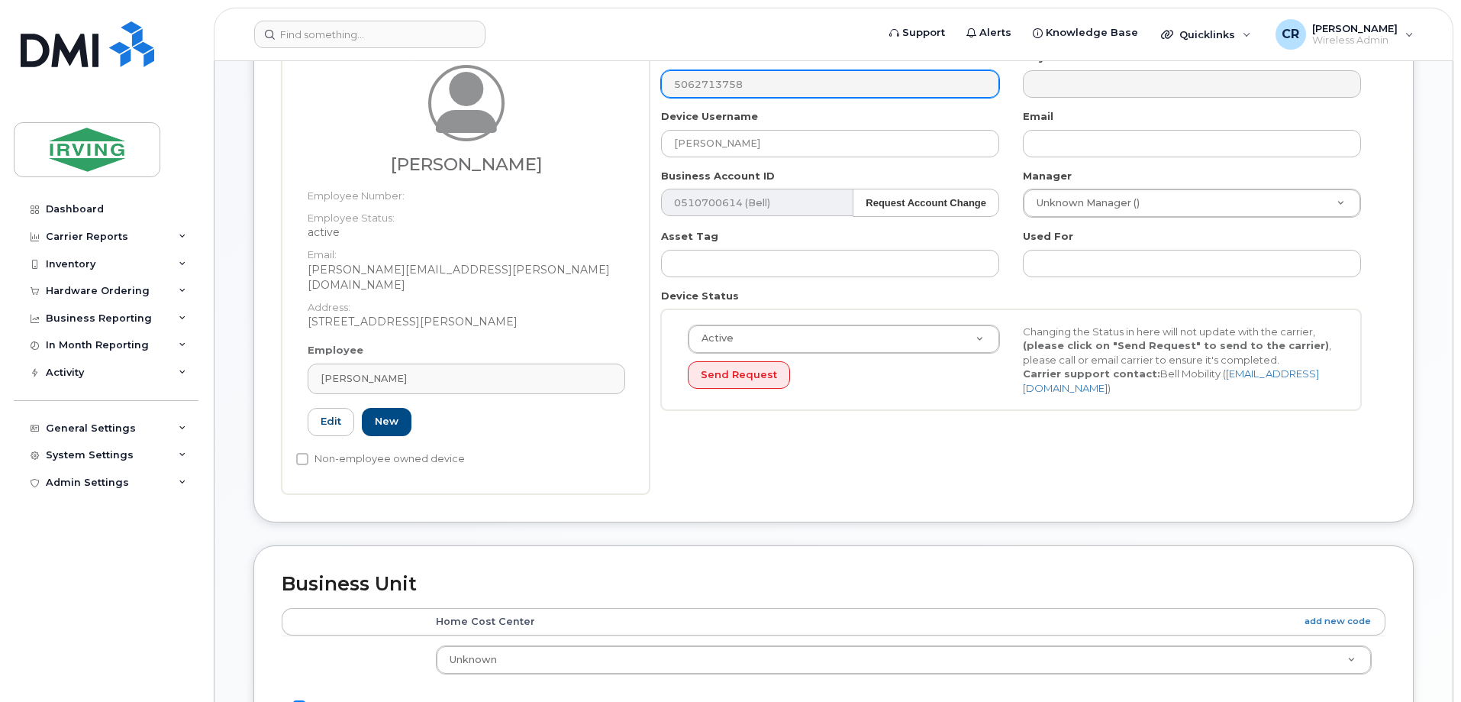
type input "249318"
type input "Kyle Maclean"
type input "maclean.kyle@gulfoperators.com"
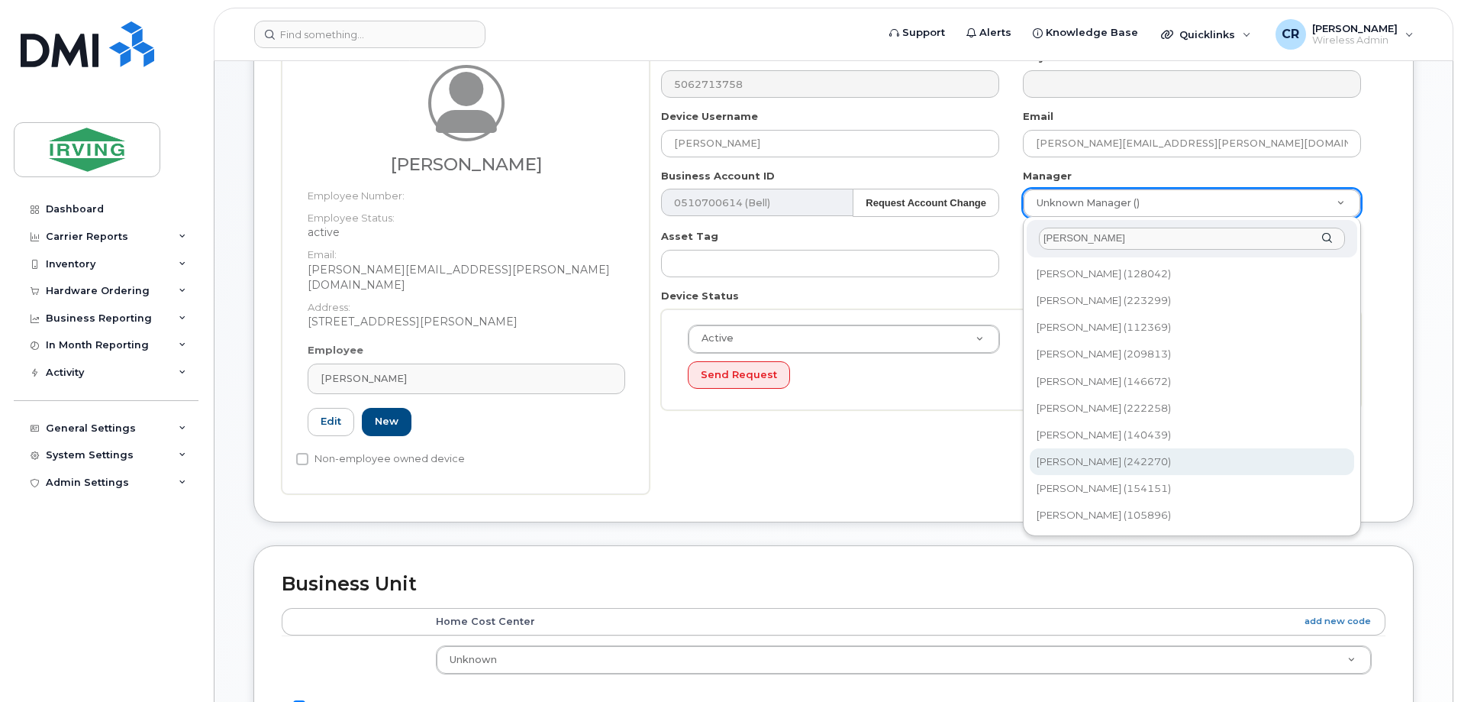
type input "tim"
type input "2353723"
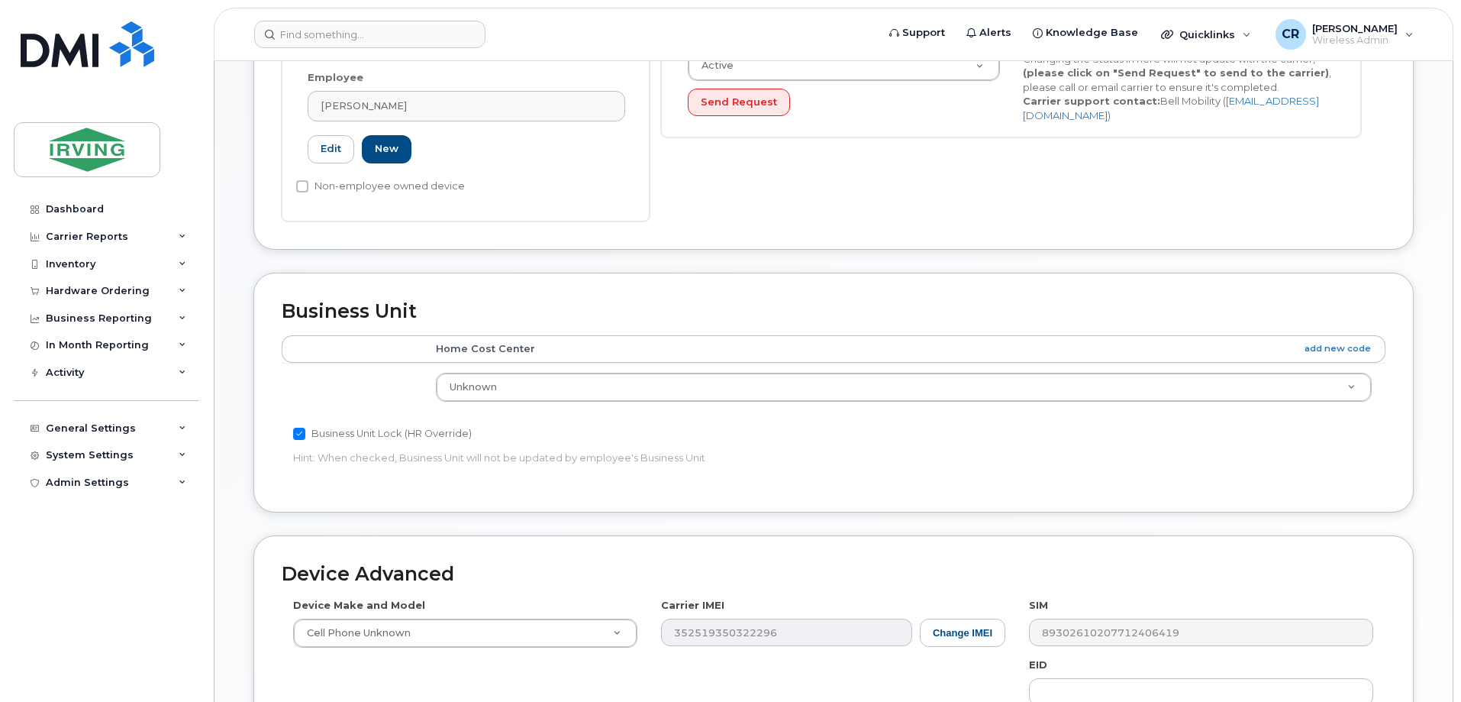
scroll to position [458, 0]
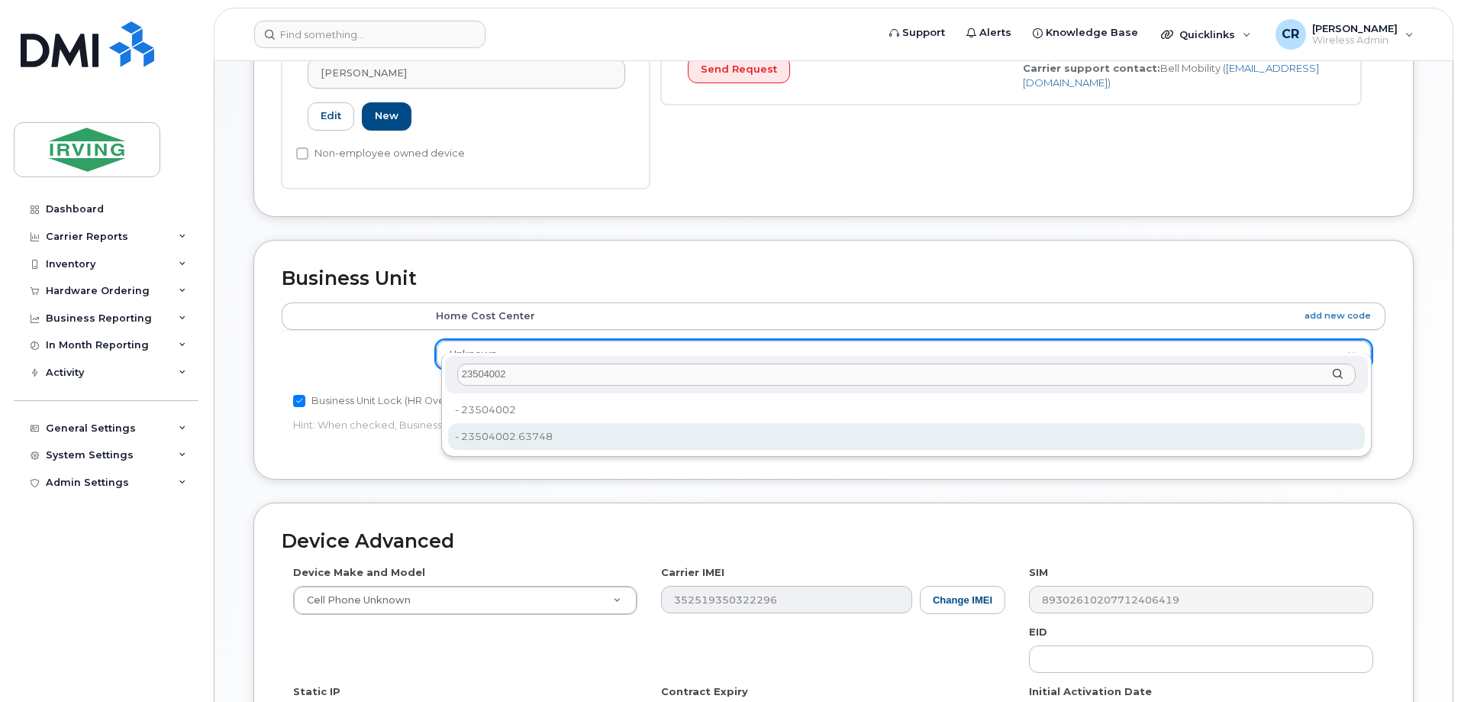
type input "23504002"
type input "4316600"
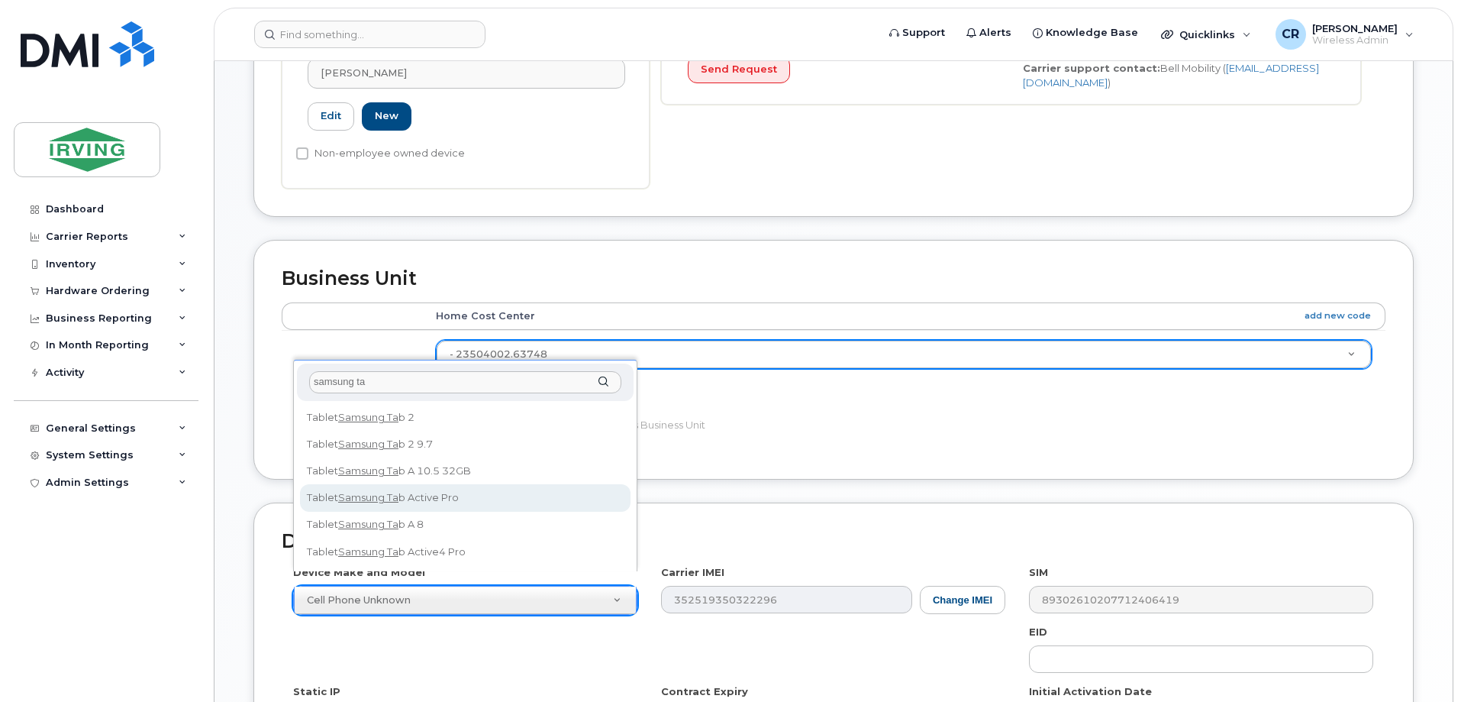
type input "samsung ta"
select select "2465"
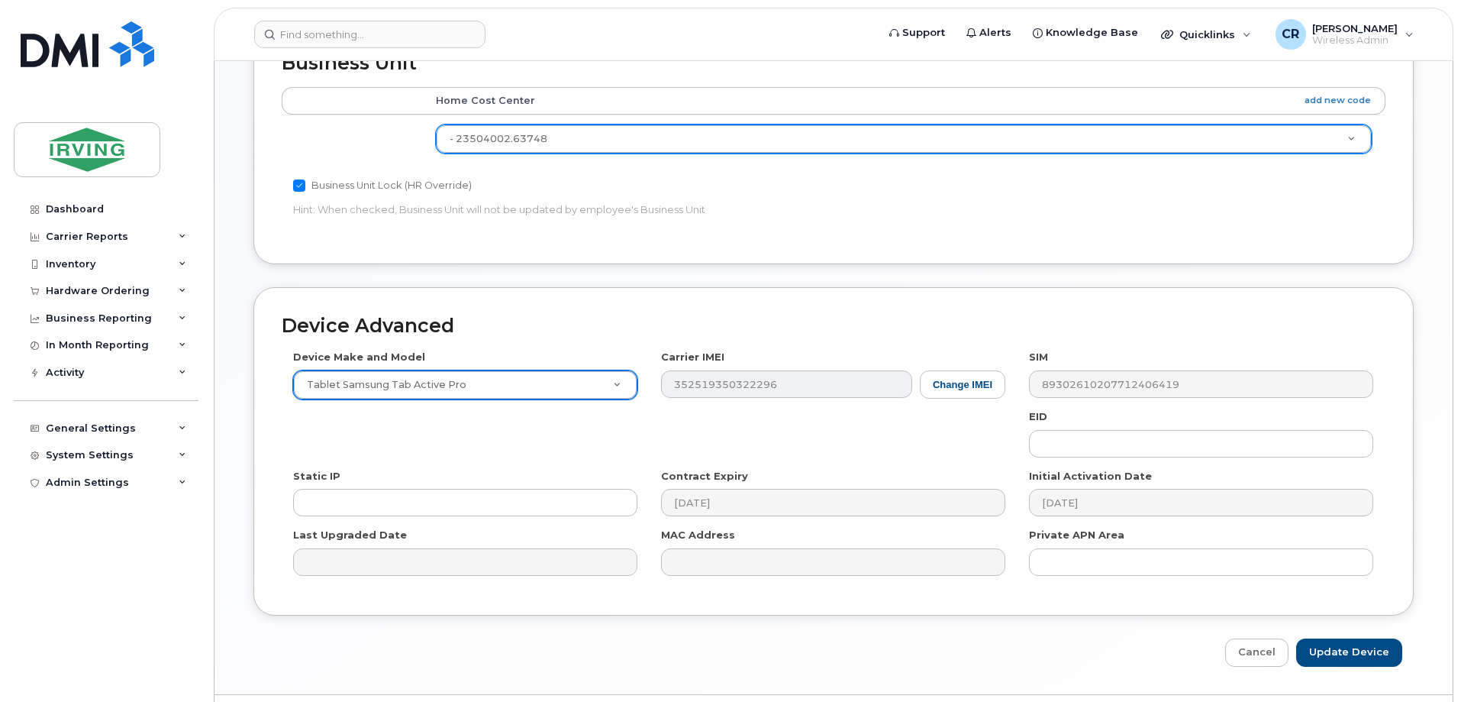
scroll to position [687, 0]
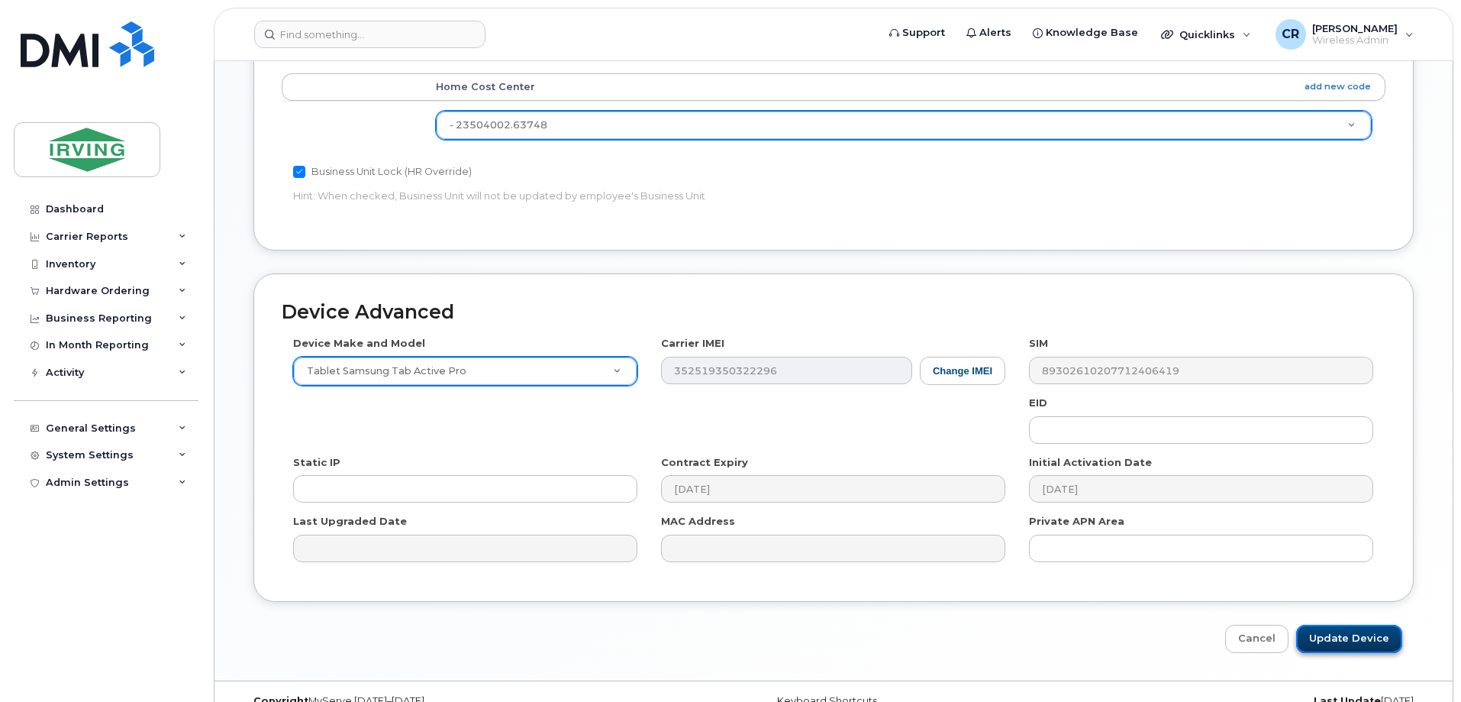
click at [1350, 624] on input "Update Device" at bounding box center [1349, 638] width 106 height 28
type input "Saving..."
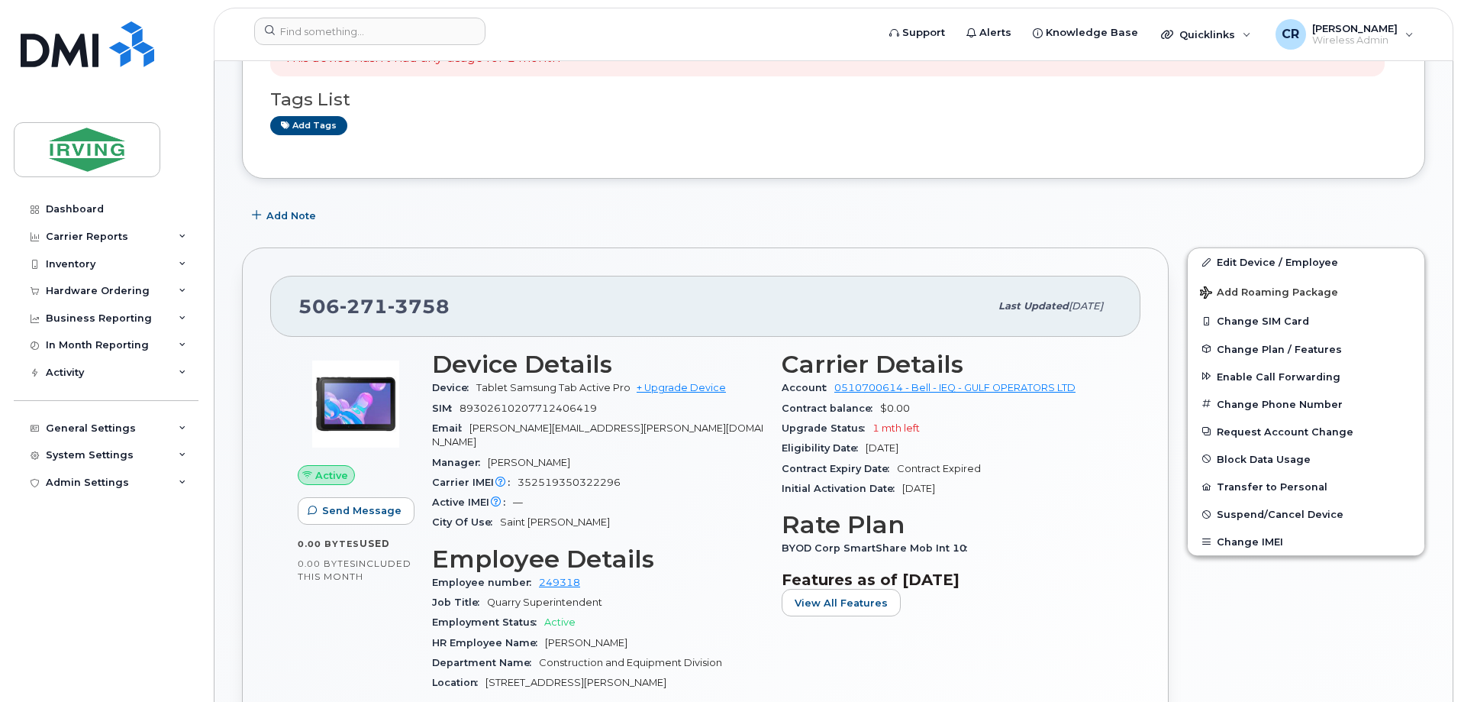
scroll to position [76, 0]
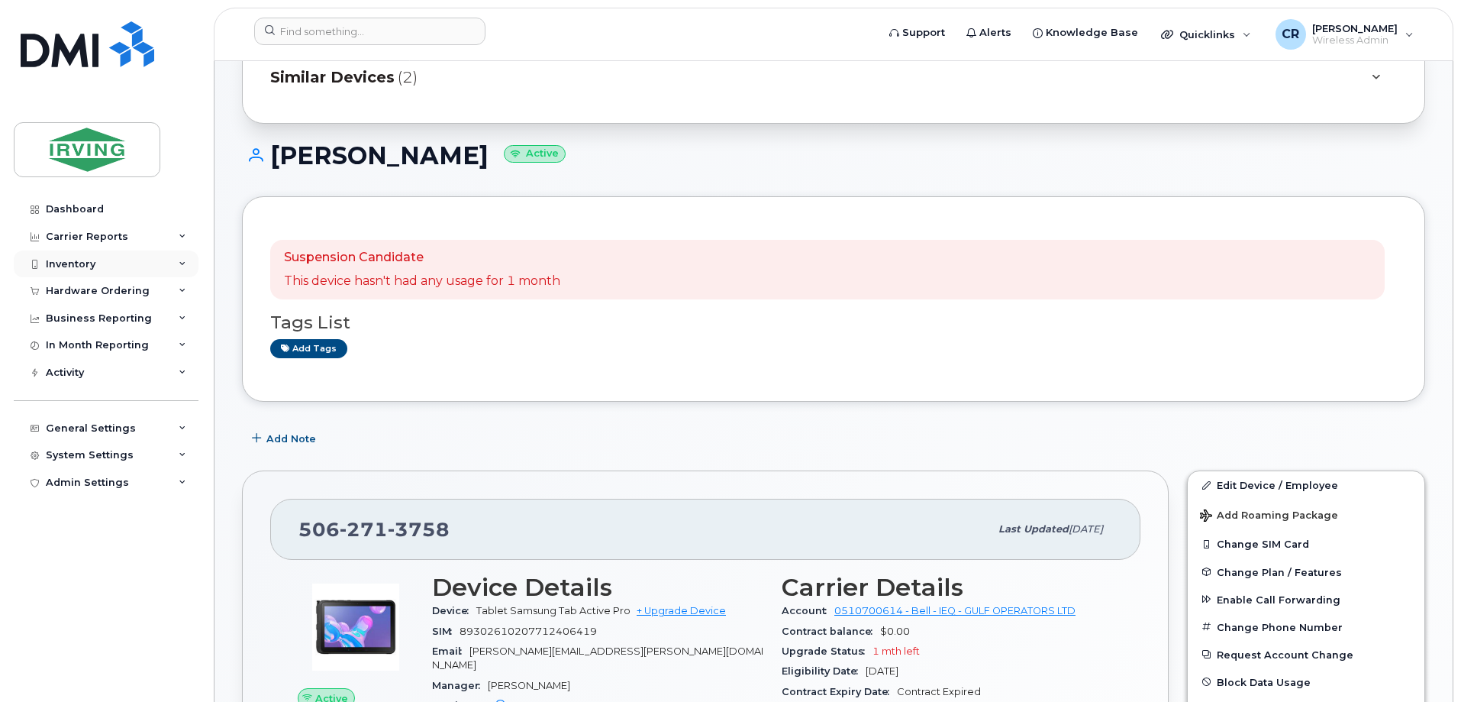
click at [68, 266] on div "Inventory" at bounding box center [71, 264] width 50 height 12
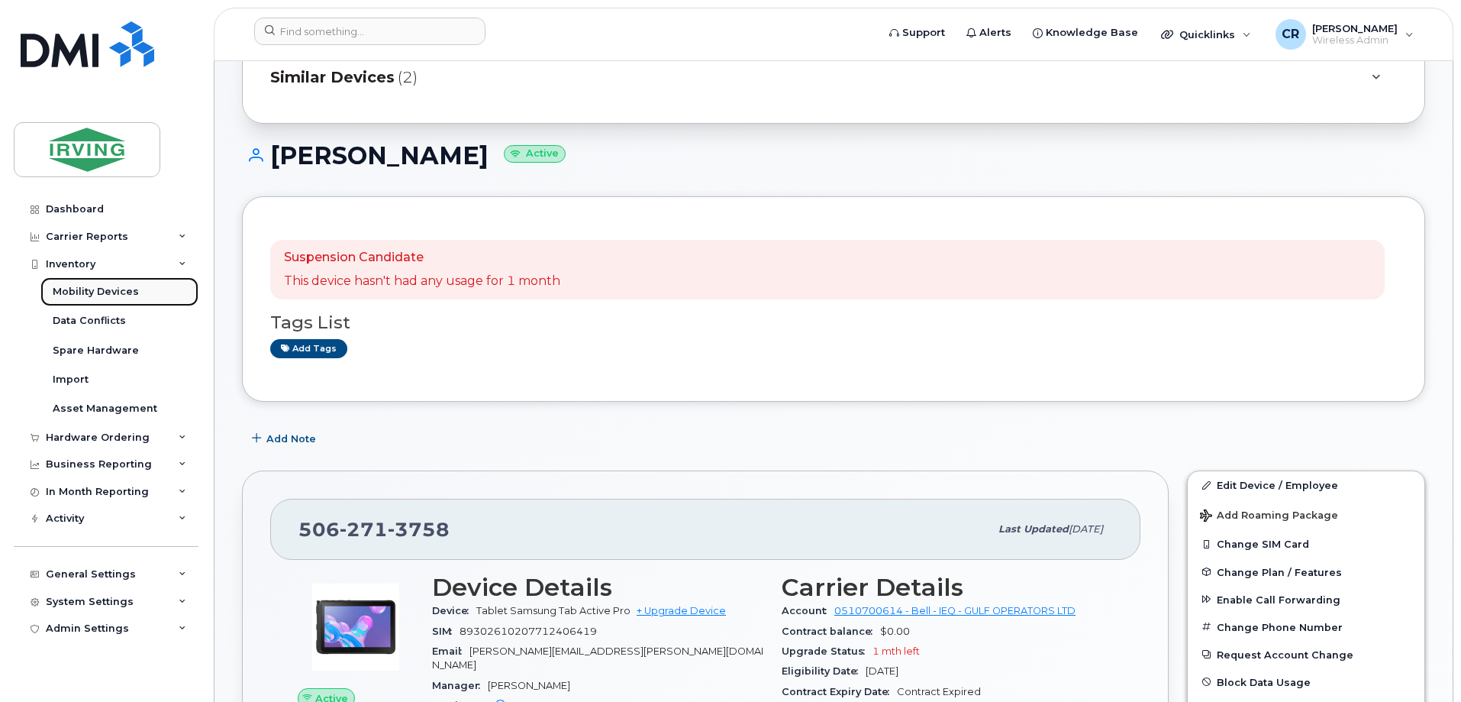
click at [92, 291] on div "Mobility Devices" at bounding box center [96, 292] width 86 height 14
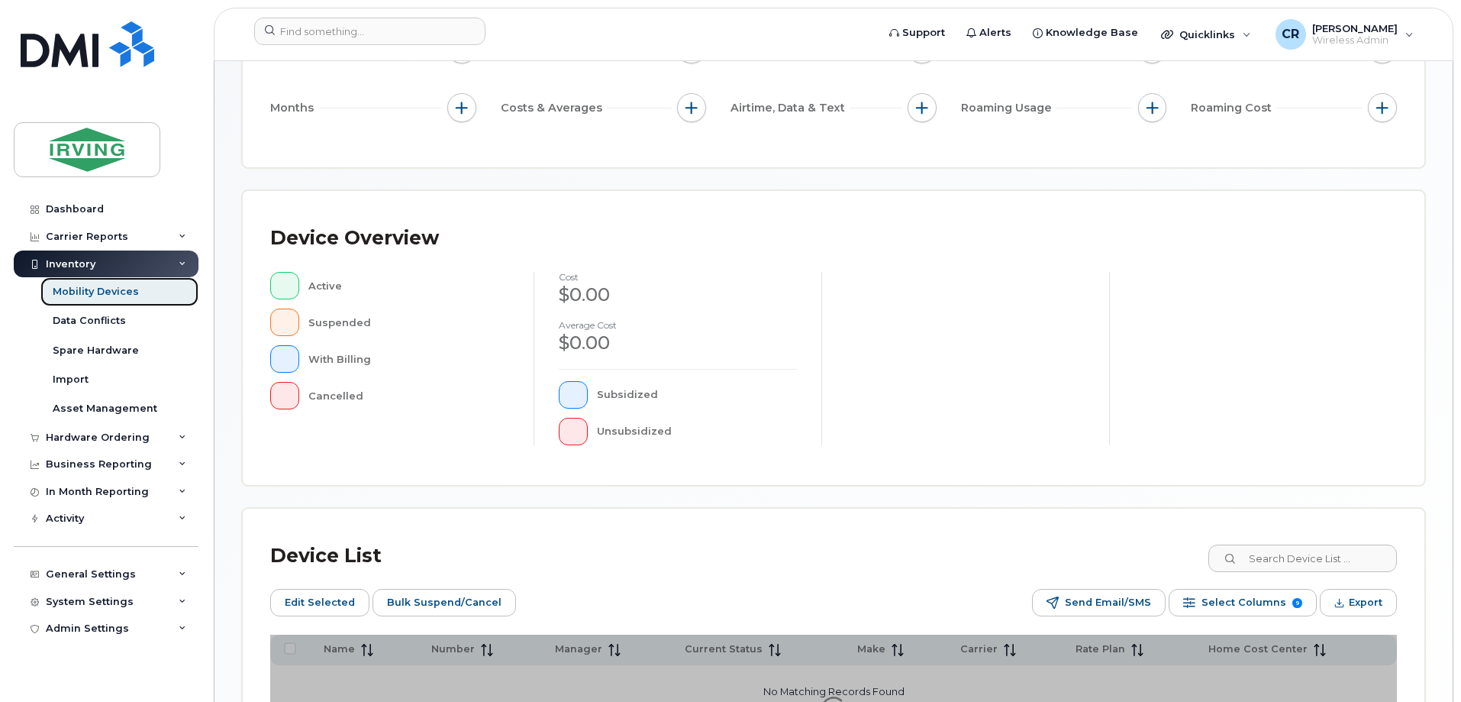
scroll to position [229, 0]
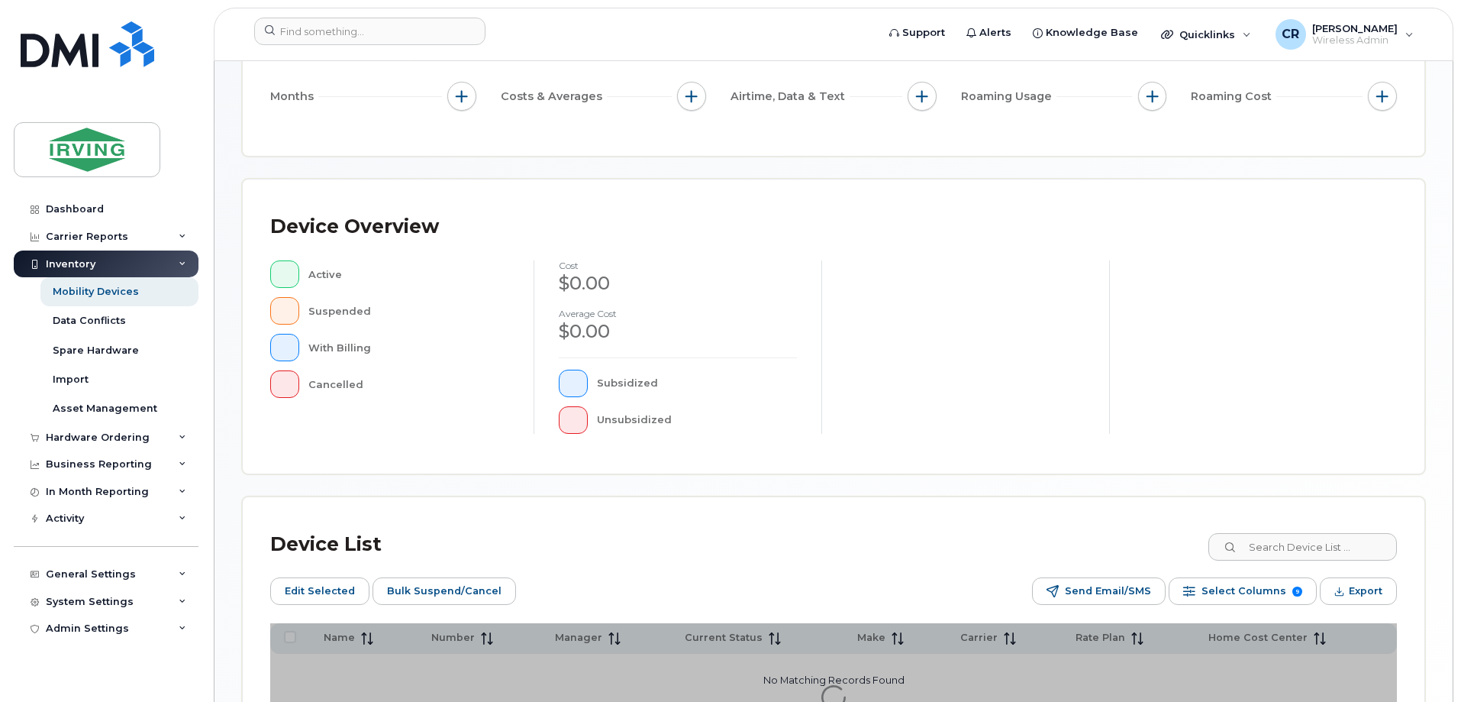
click at [1314, 473] on div "Device Overview Active Suspended With Billing Cancelled cost $0.00 Average cost…" at bounding box center [834, 326] width 1182 height 294
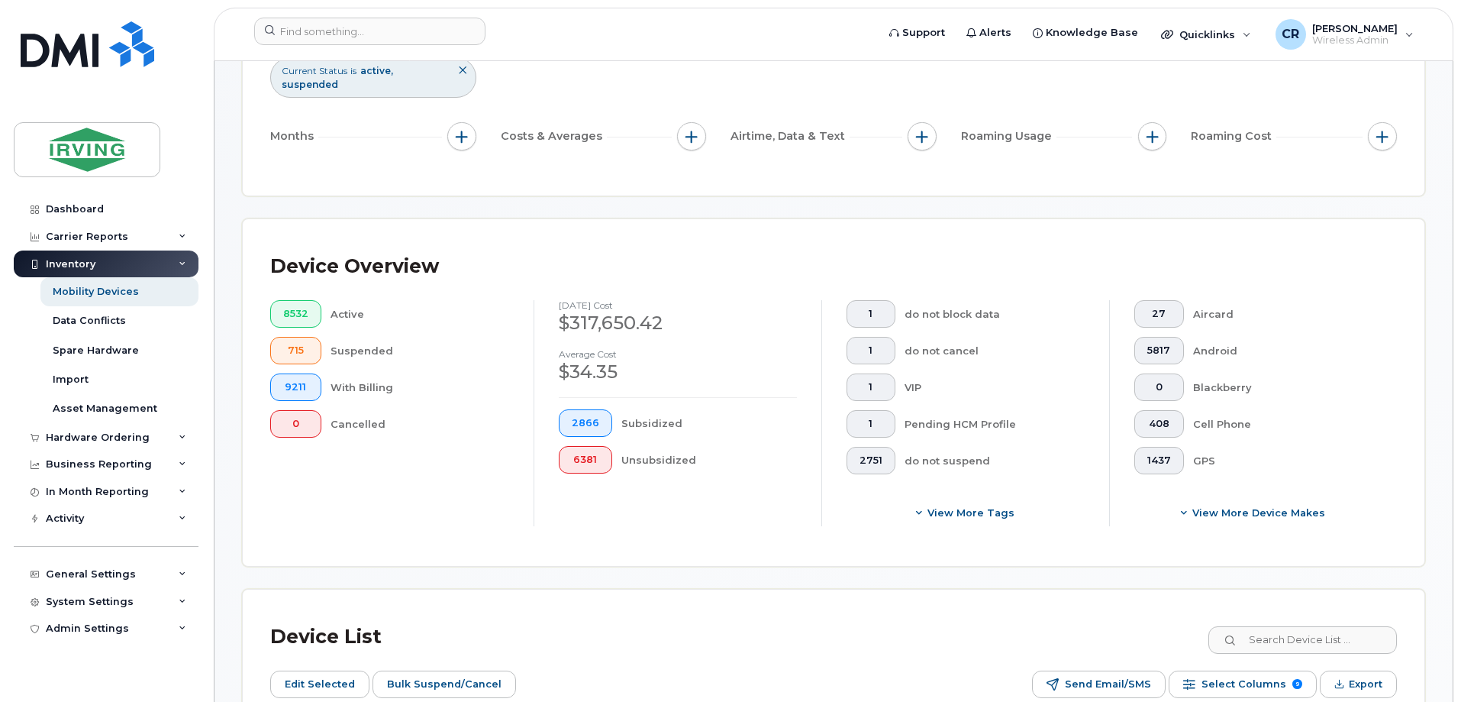
click at [1310, 544] on div "Device Overview 8532 Active 715 Suspended 9211 With Billing 0 Cancelled Septemb…" at bounding box center [834, 392] width 1182 height 347
click at [1290, 626] on input at bounding box center [1302, 639] width 190 height 27
paste input "5062716217"
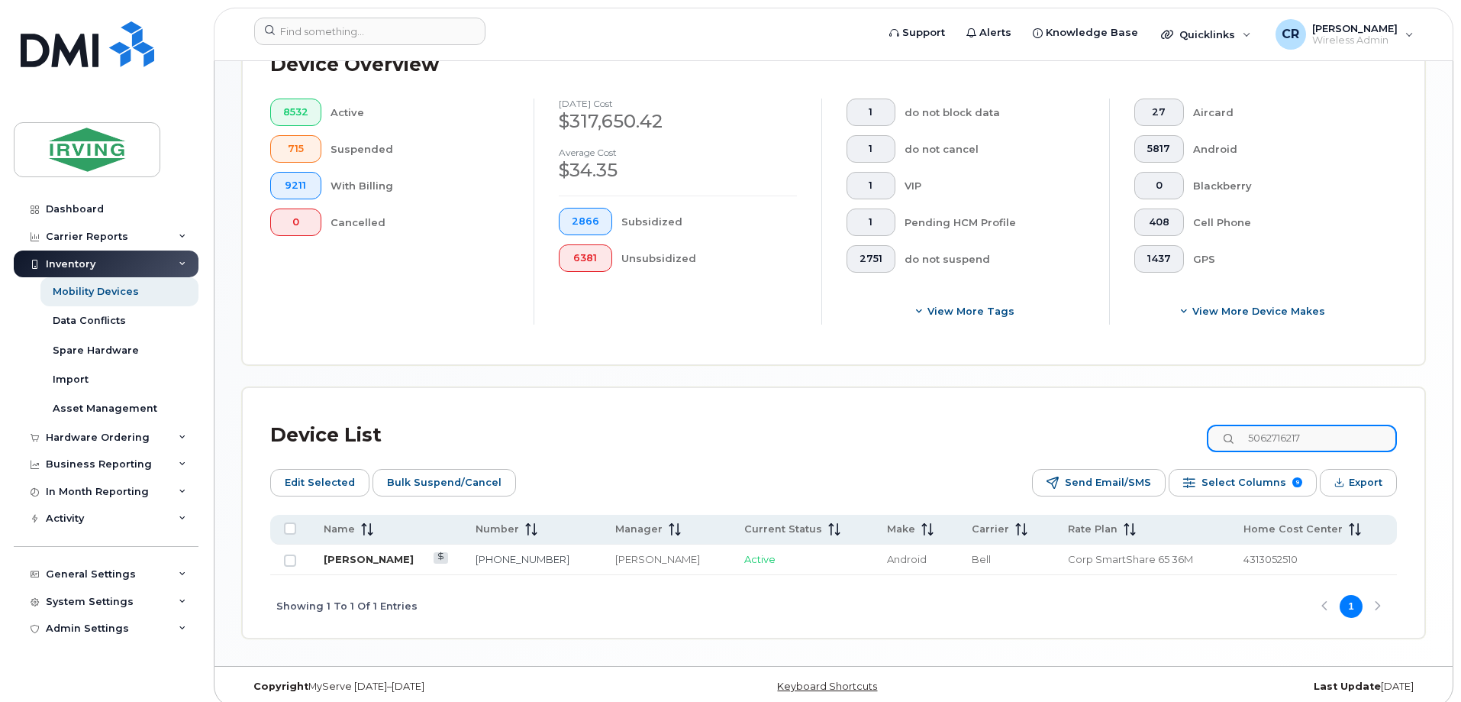
type input "5062716217"
click at [363, 553] on link "[PERSON_NAME]" at bounding box center [369, 559] width 90 height 12
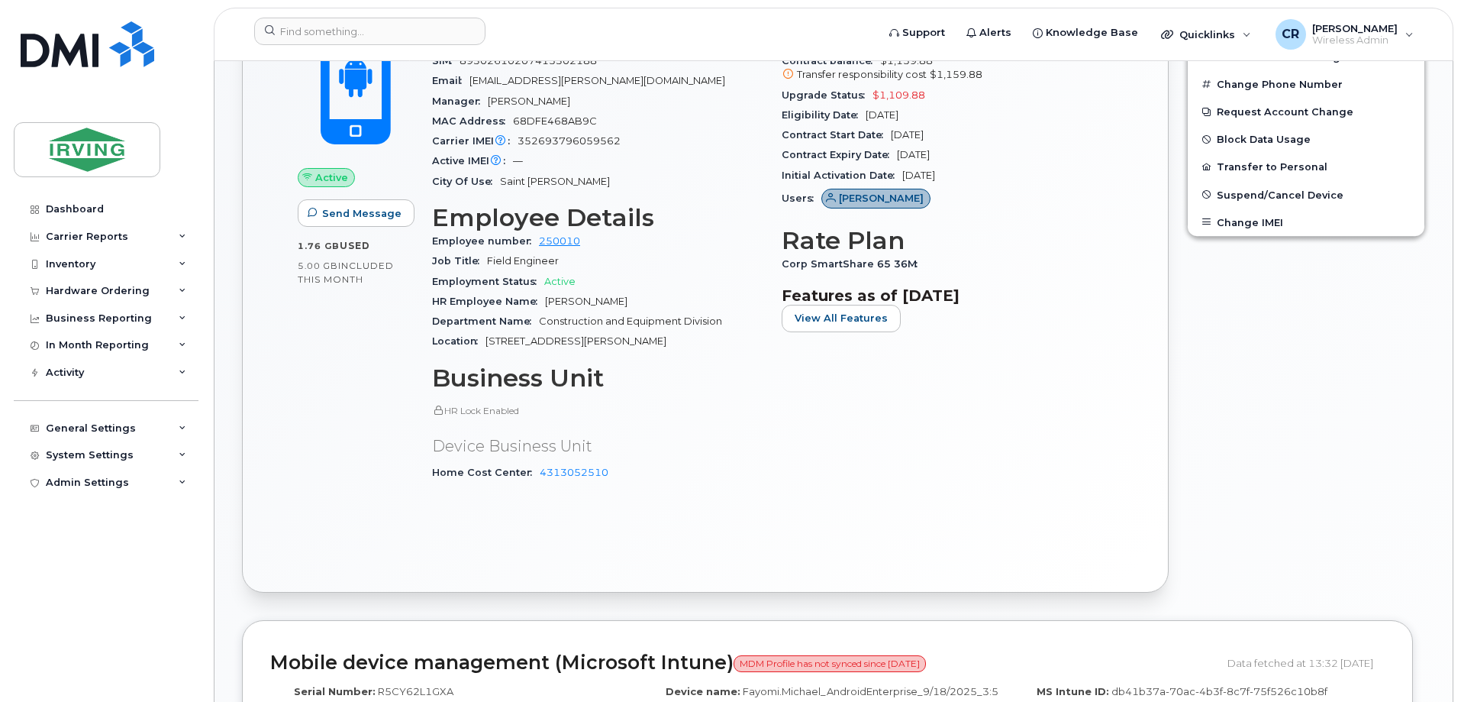
scroll to position [76, 0]
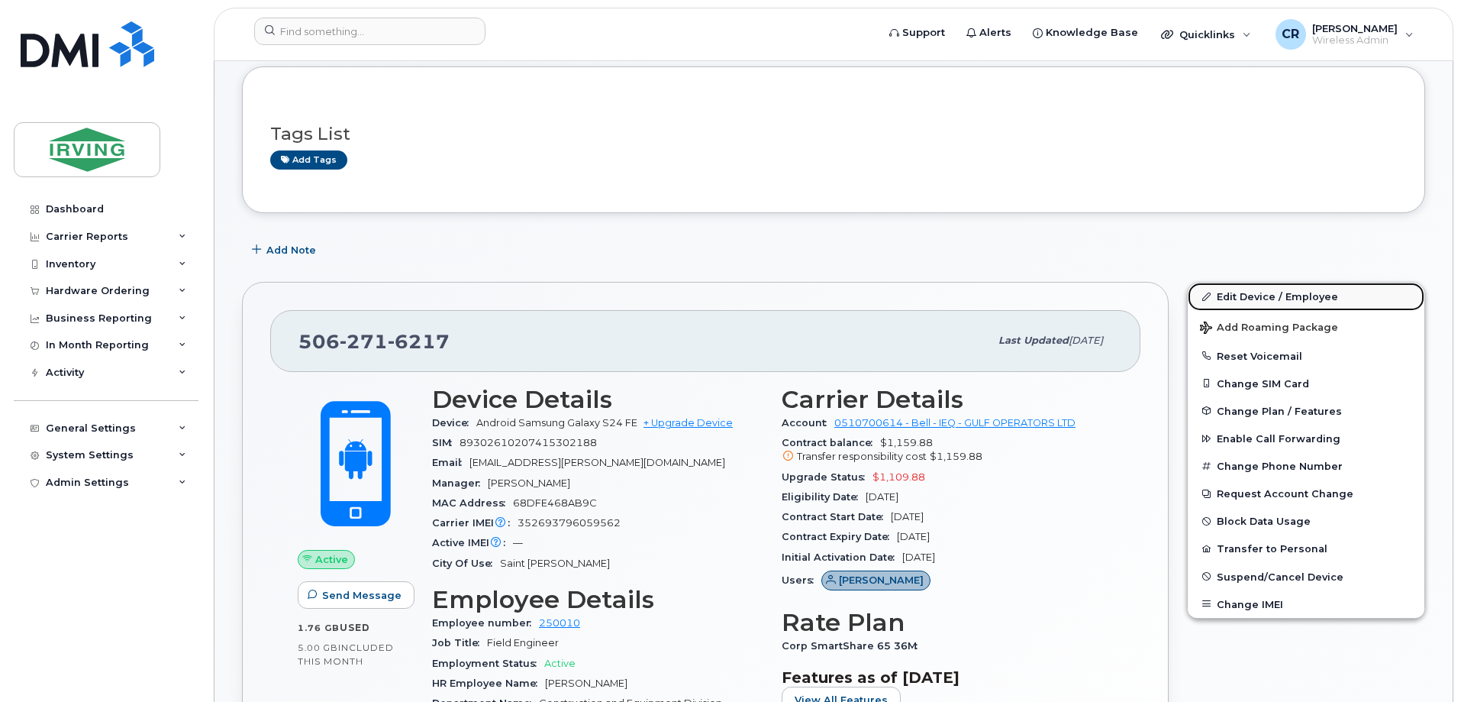
click at [1265, 294] on link "Edit Device / Employee" at bounding box center [1306, 295] width 237 height 27
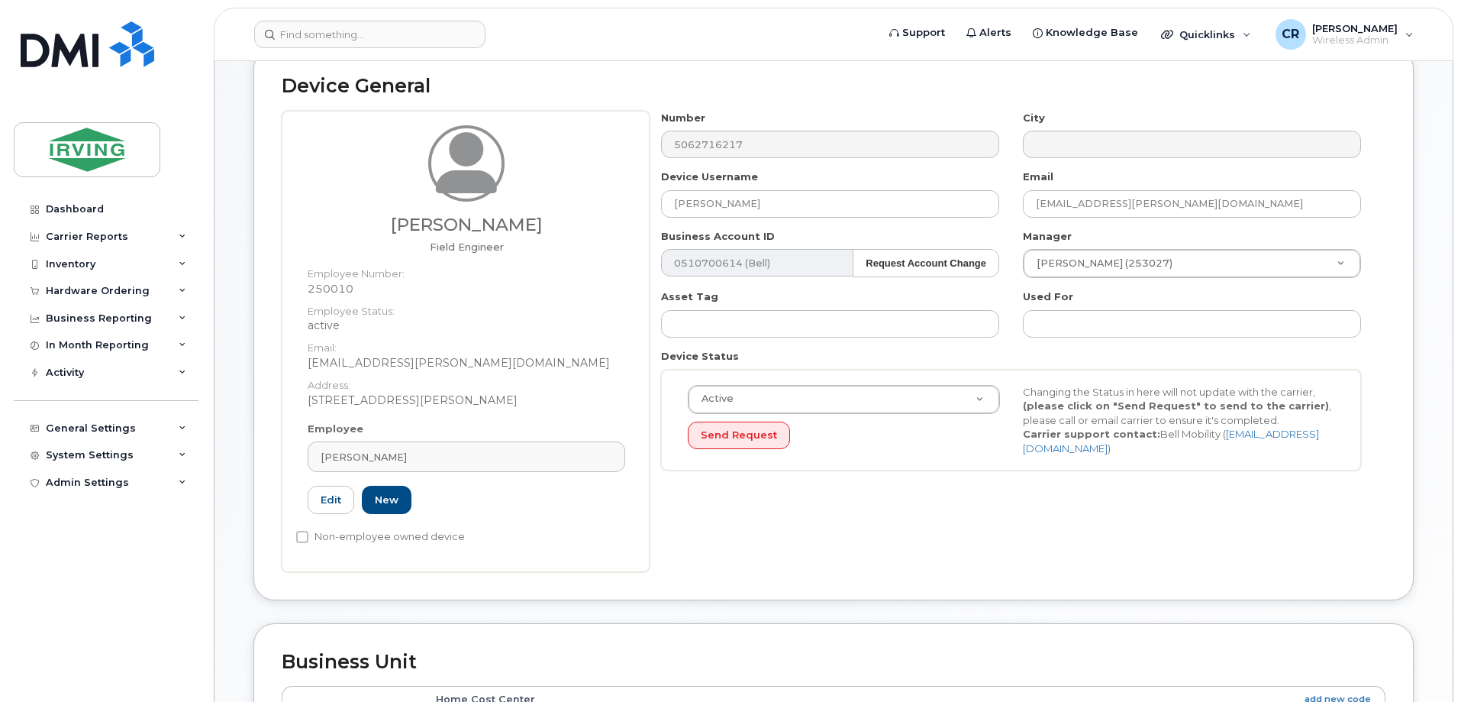
scroll to position [305, 0]
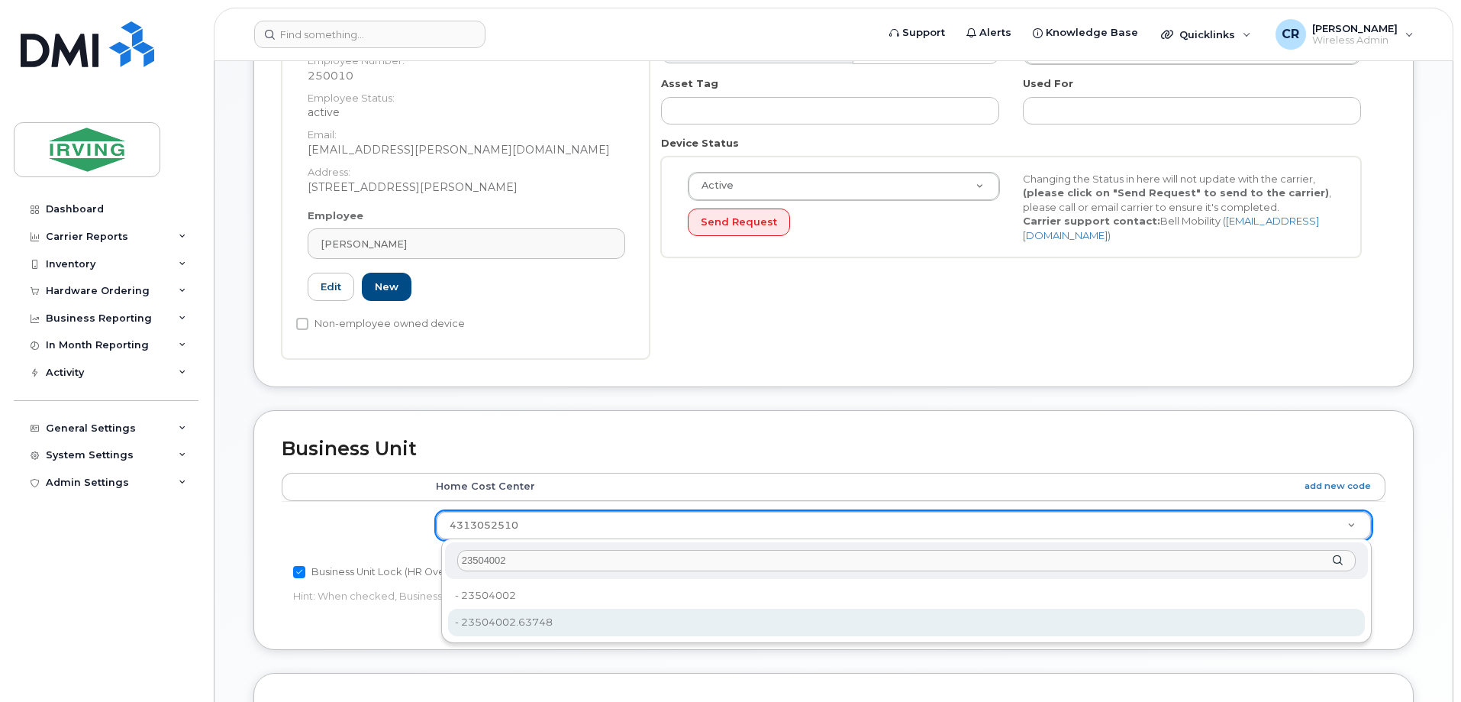
type input "23504002"
type input "4316600"
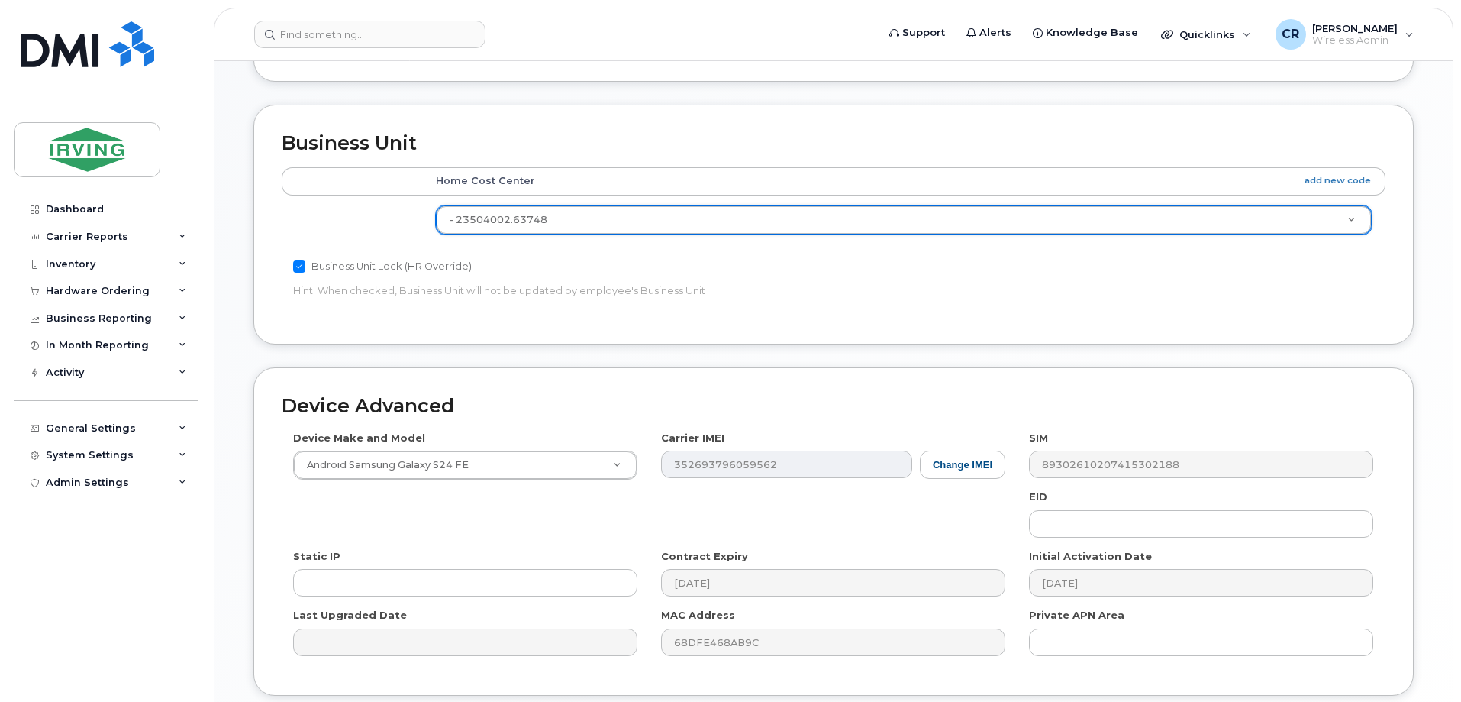
scroll to position [732, 0]
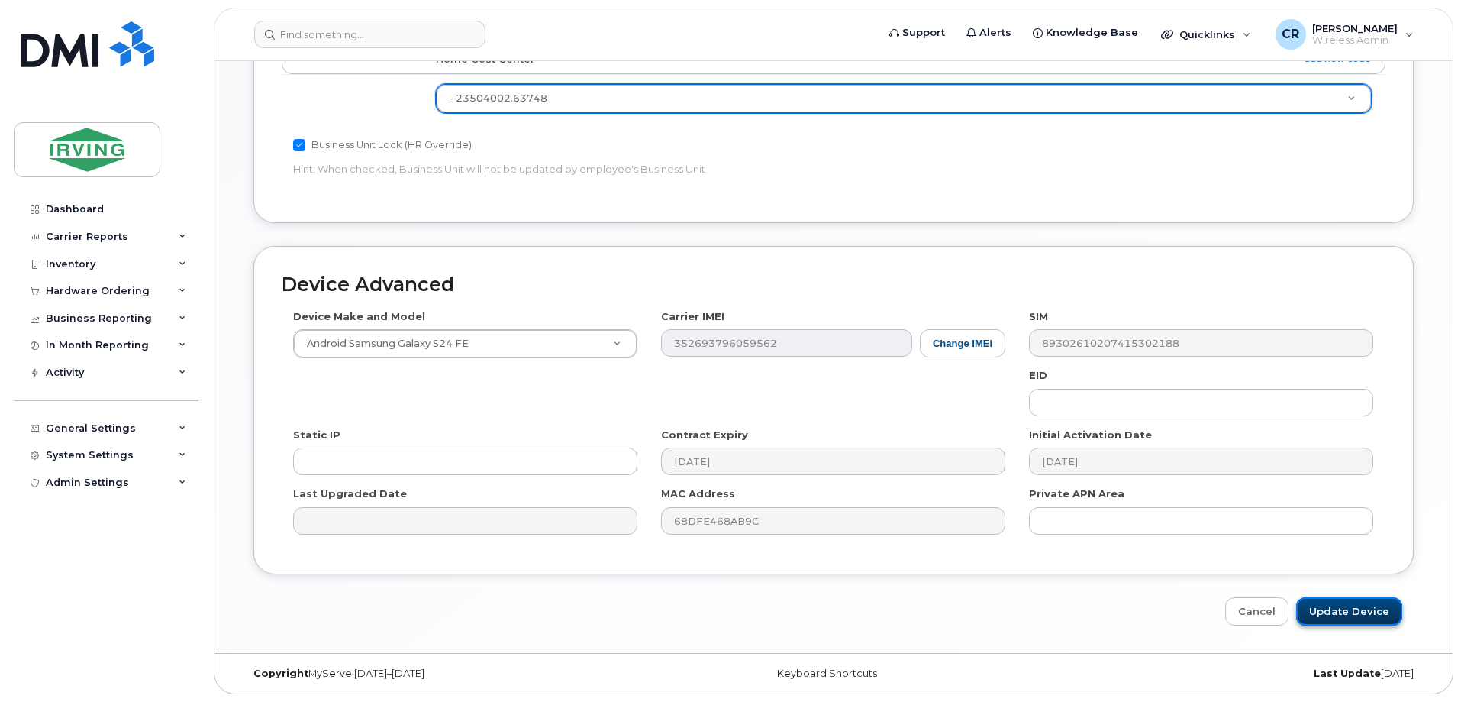
click at [1344, 612] on input "Update Device" at bounding box center [1349, 611] width 106 height 28
type input "Saving..."
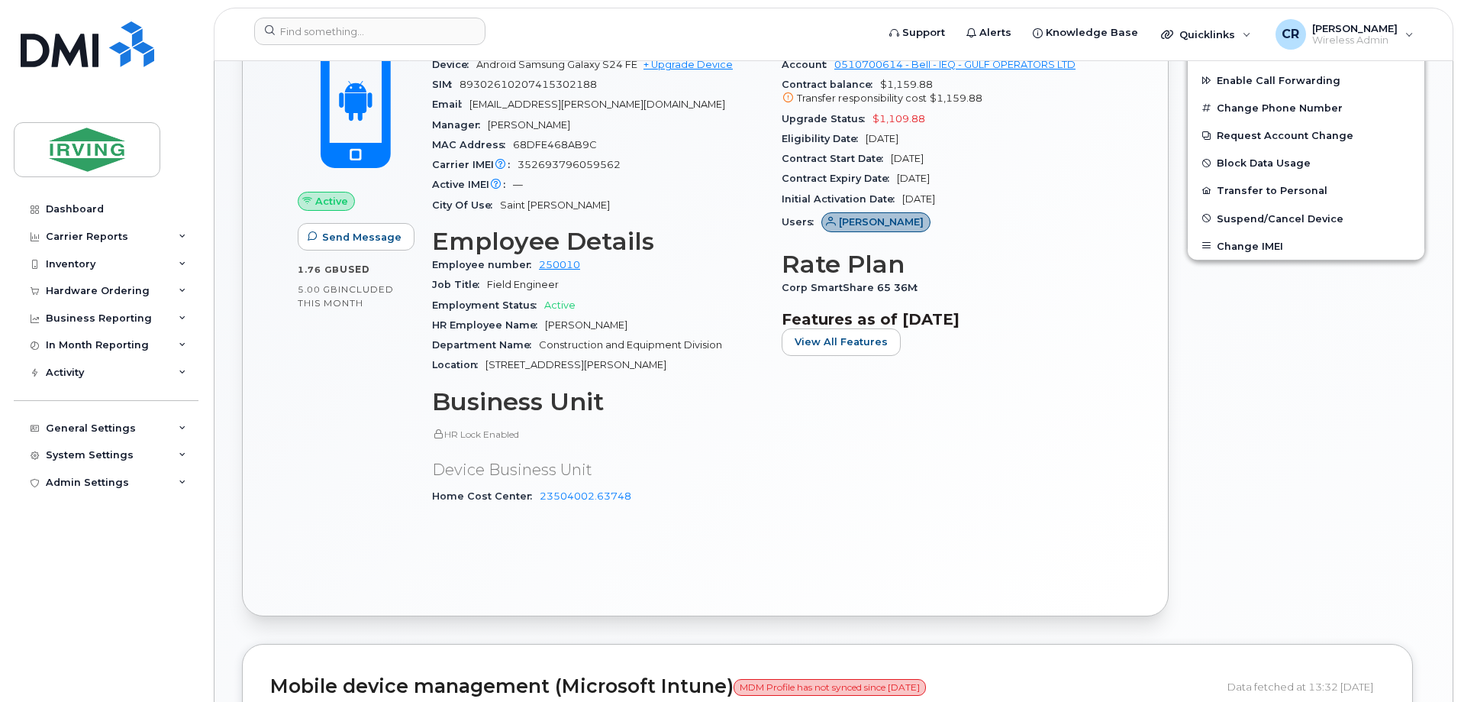
scroll to position [458, 0]
